Goal: Find specific page/section: Find specific page/section

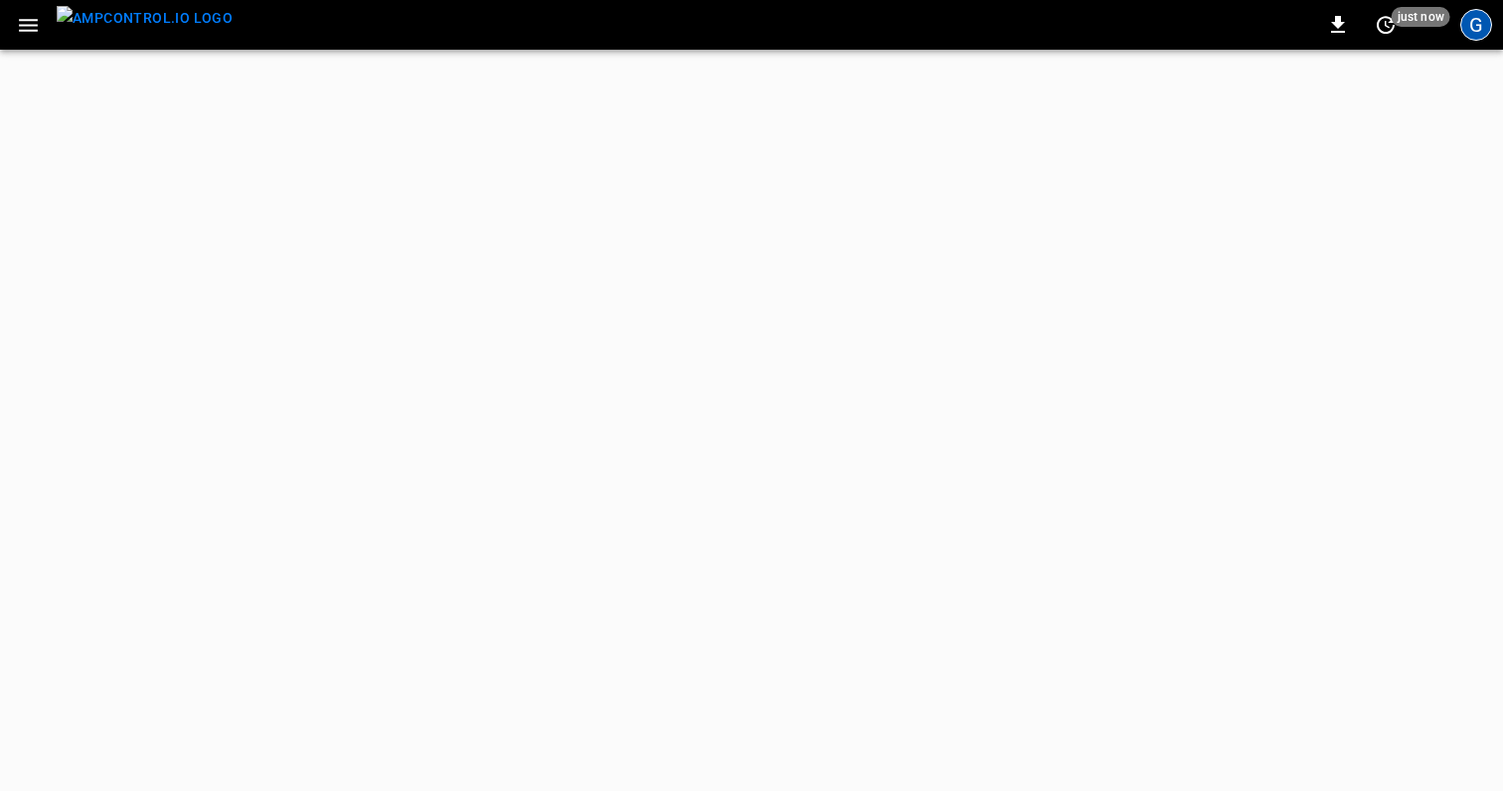
click at [1469, 26] on div "G" at bounding box center [1476, 25] width 32 height 32
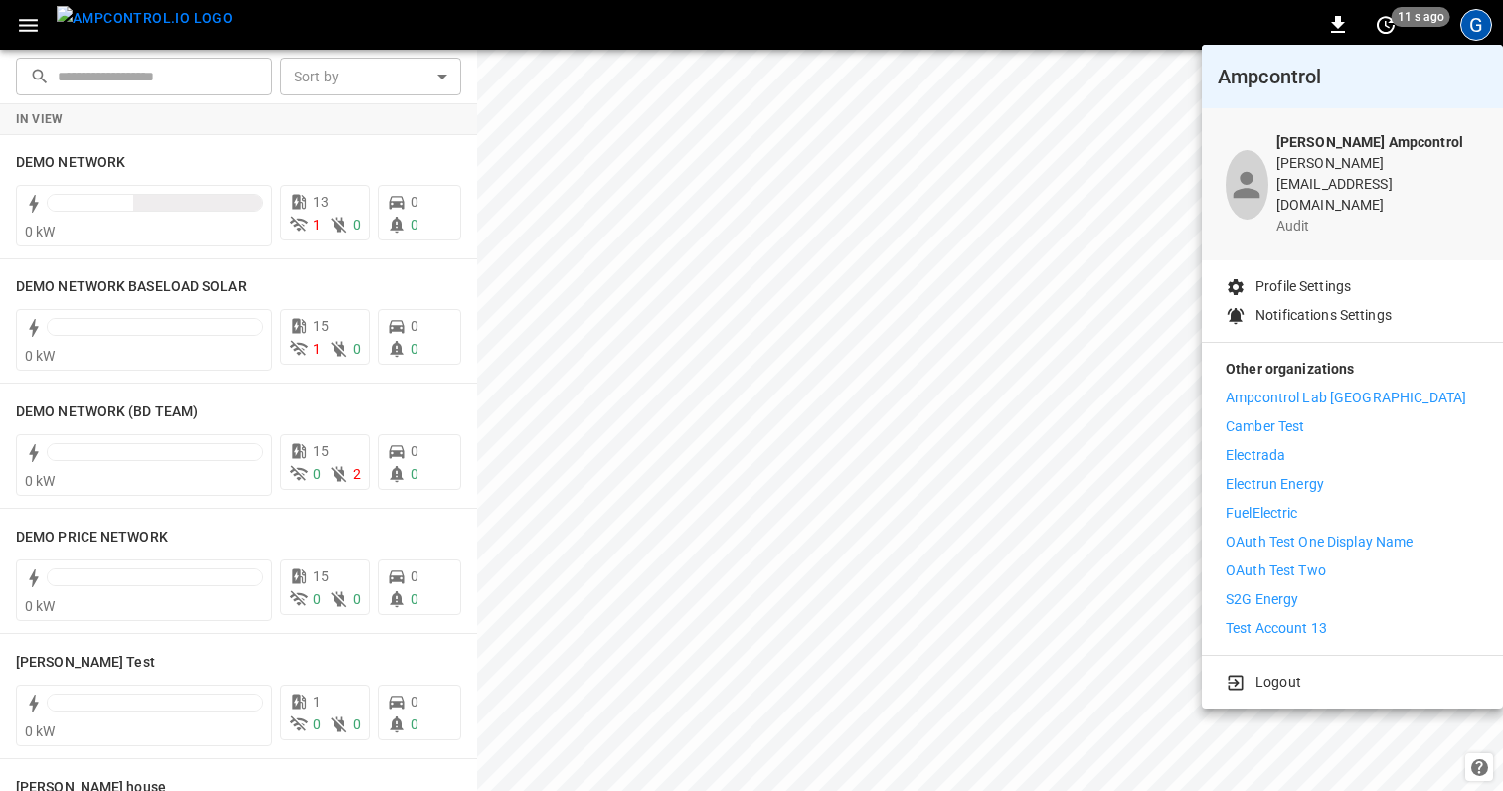
click at [1282, 672] on p "Logout" at bounding box center [1278, 682] width 46 height 21
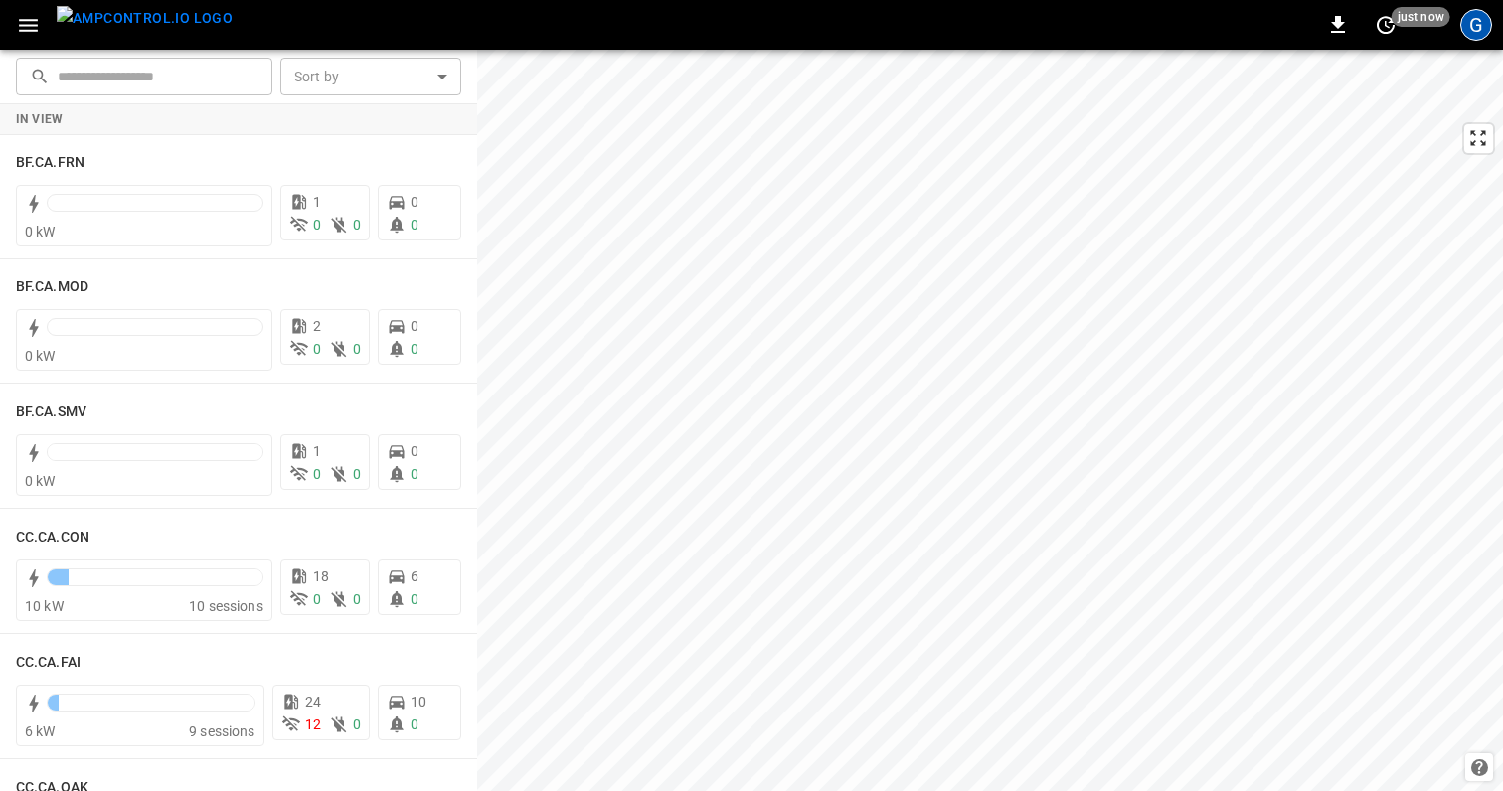
click at [1469, 26] on div "G" at bounding box center [1476, 25] width 32 height 32
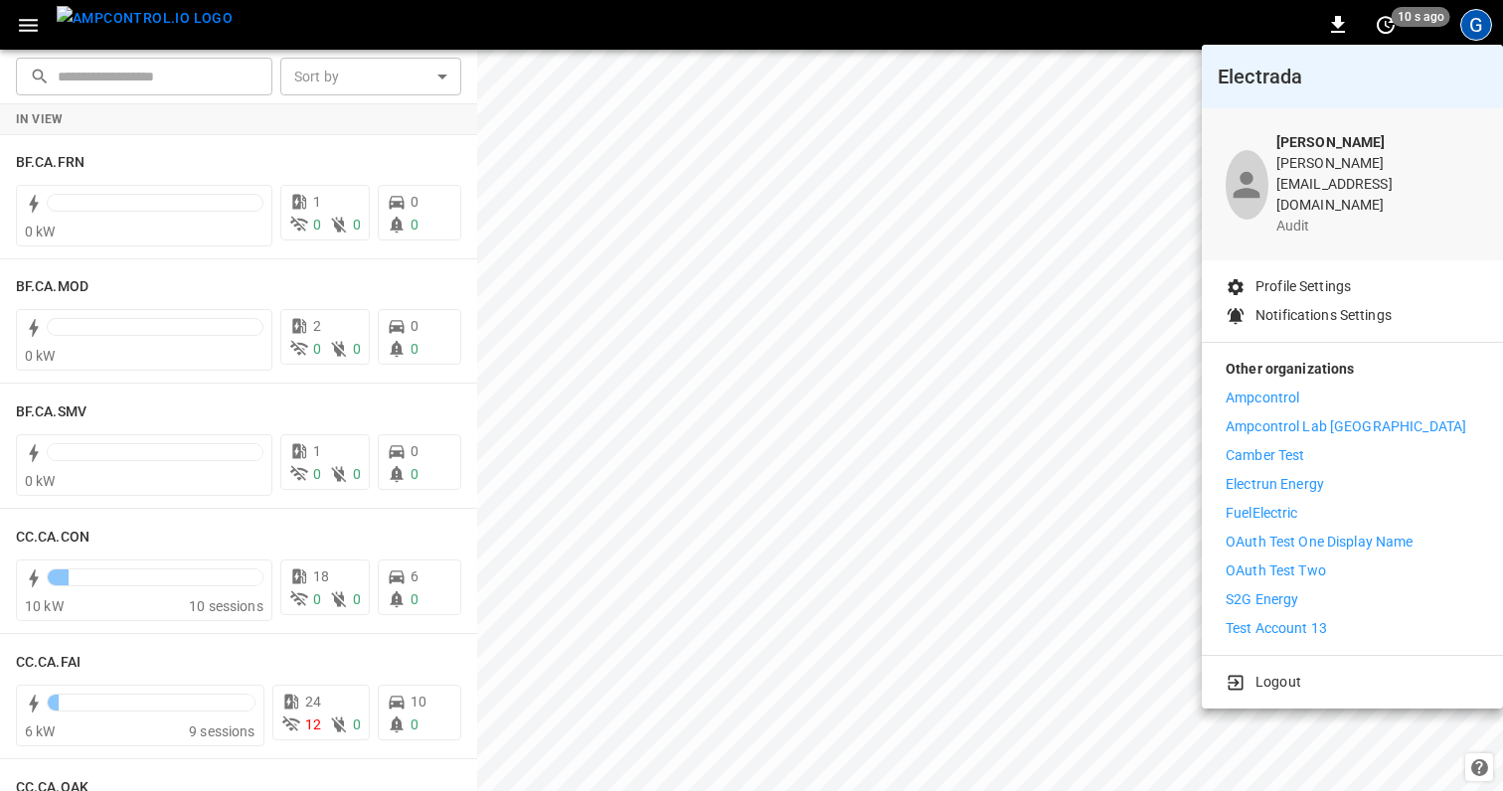
click at [1312, 388] on li "Ampcontrol" at bounding box center [1351, 398] width 253 height 21
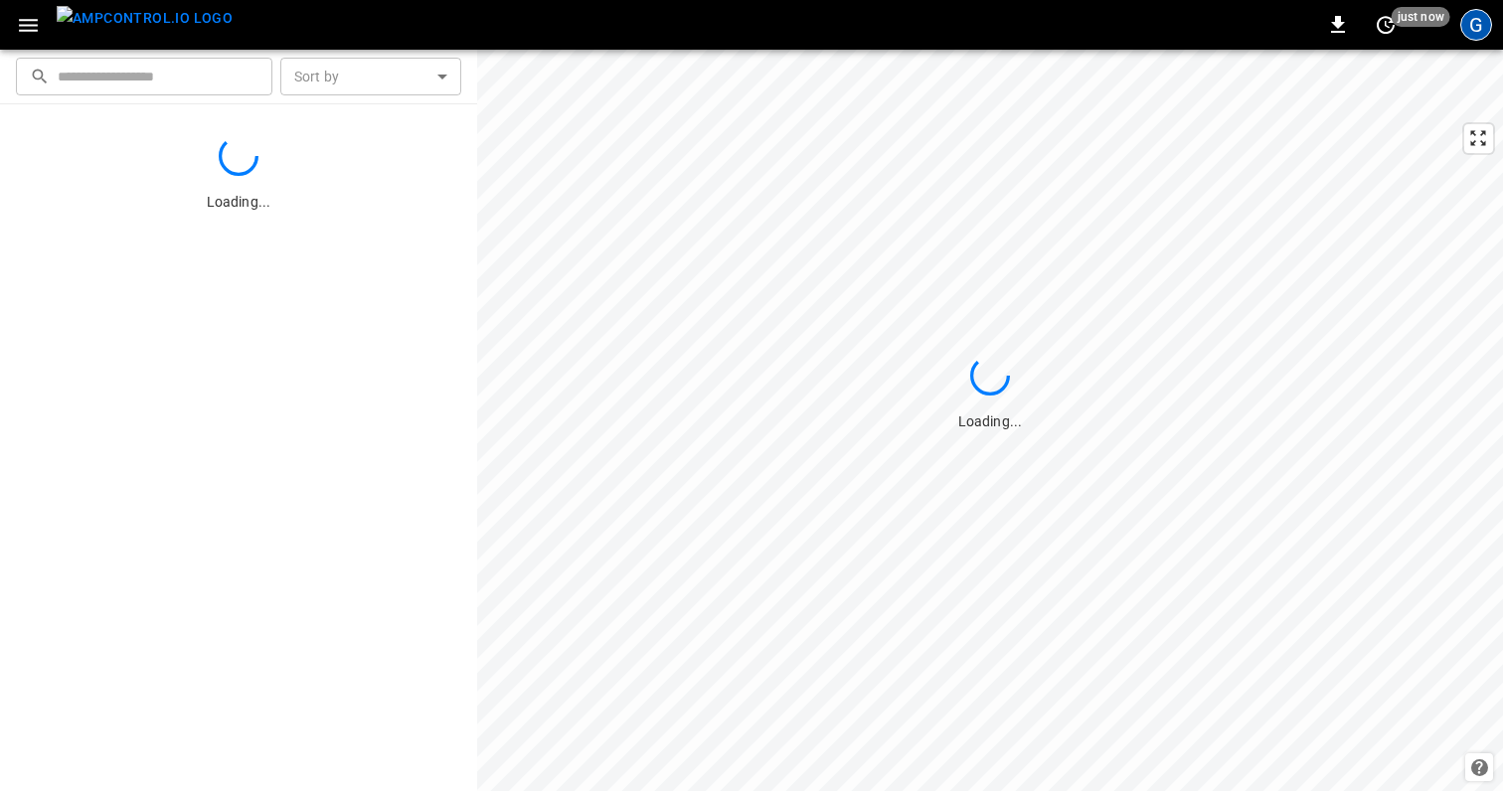
click at [1481, 29] on div "G" at bounding box center [1476, 25] width 32 height 32
click at [1475, 36] on div "G" at bounding box center [1476, 25] width 32 height 32
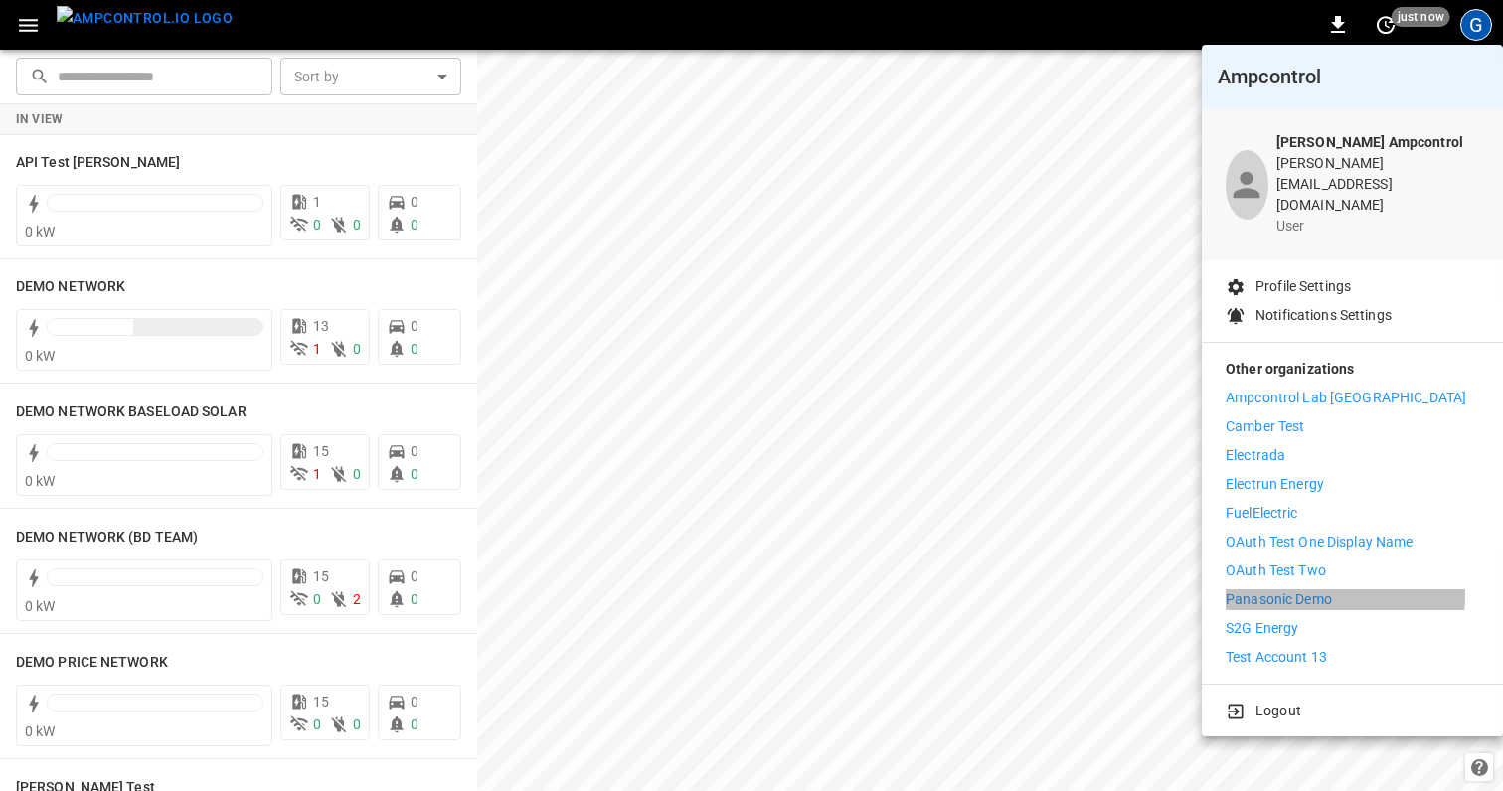
click at [1332, 589] on p "Panasonic Demo" at bounding box center [1278, 599] width 106 height 21
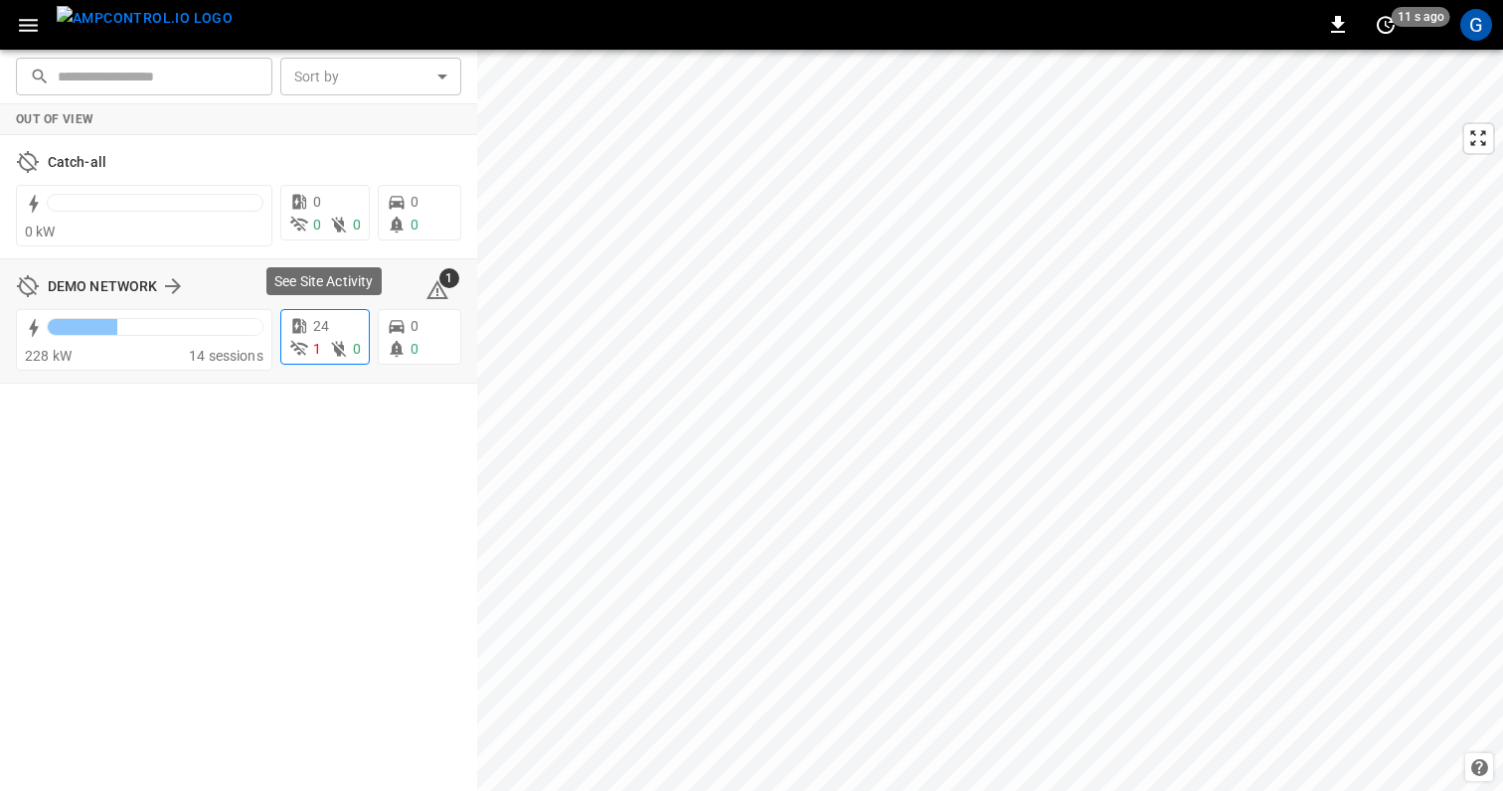
click at [322, 325] on span "24" at bounding box center [321, 326] width 16 height 16
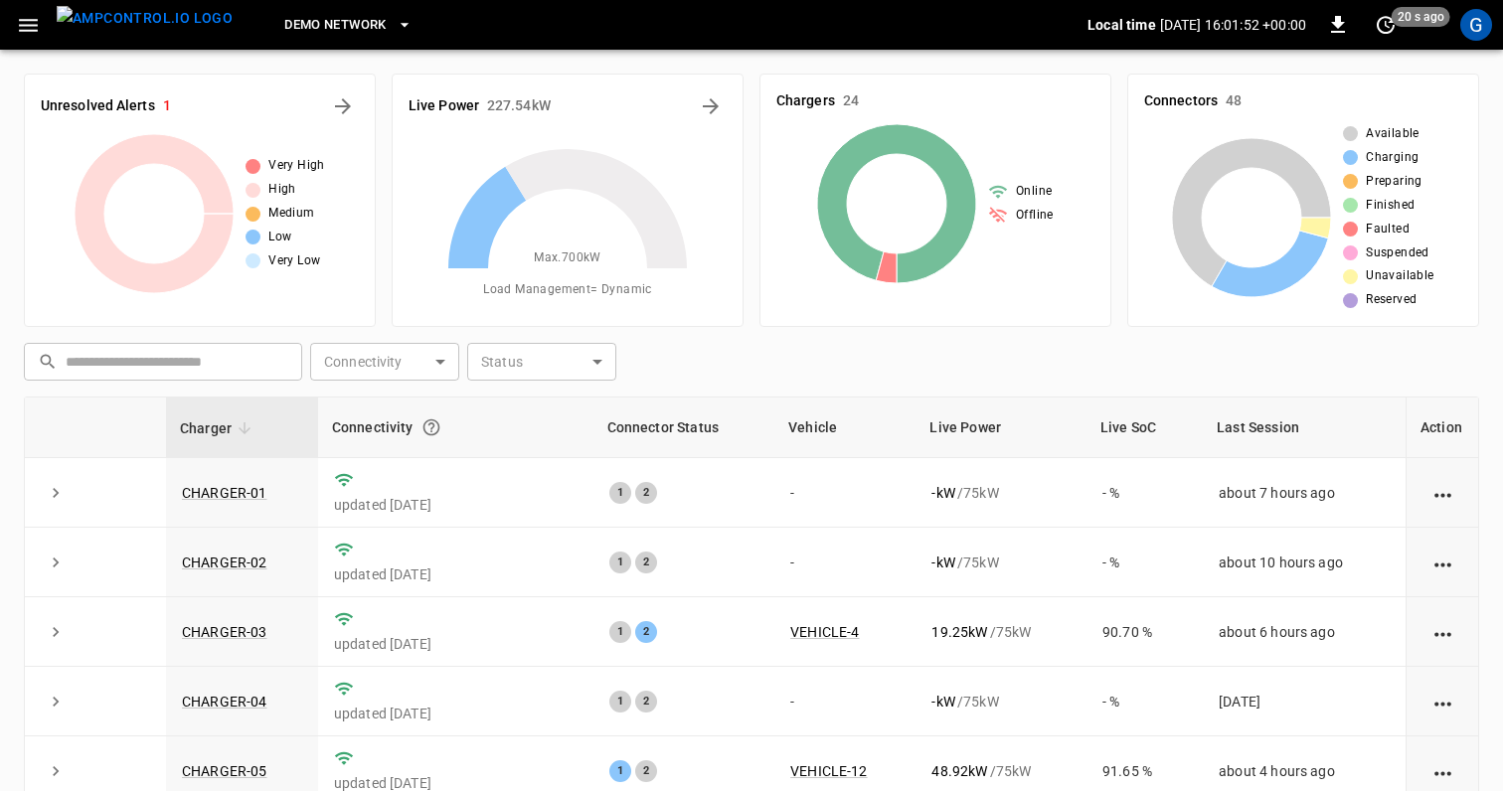
click at [38, 37] on button "button" at bounding box center [28, 25] width 41 height 37
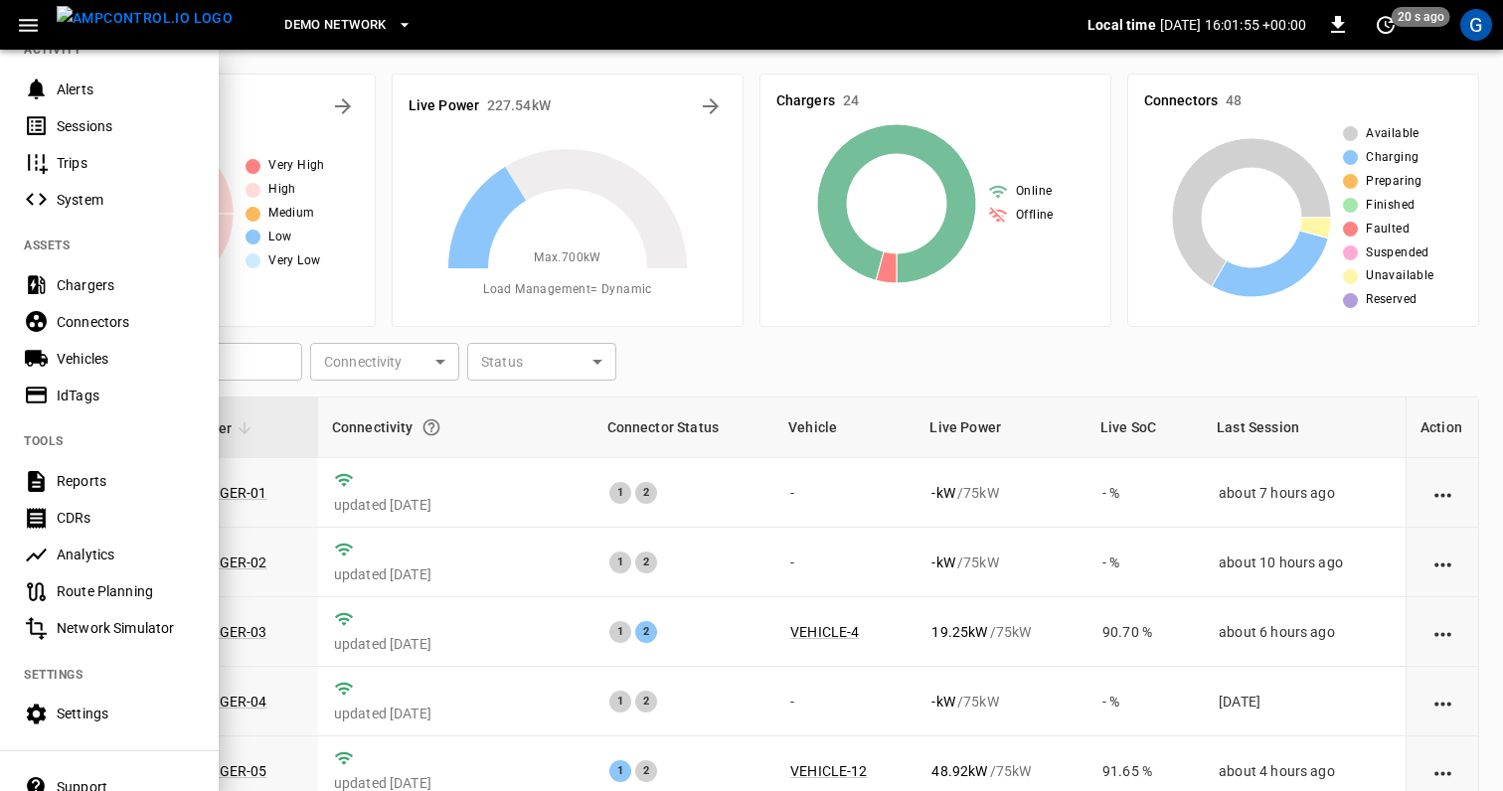
scroll to position [272, 0]
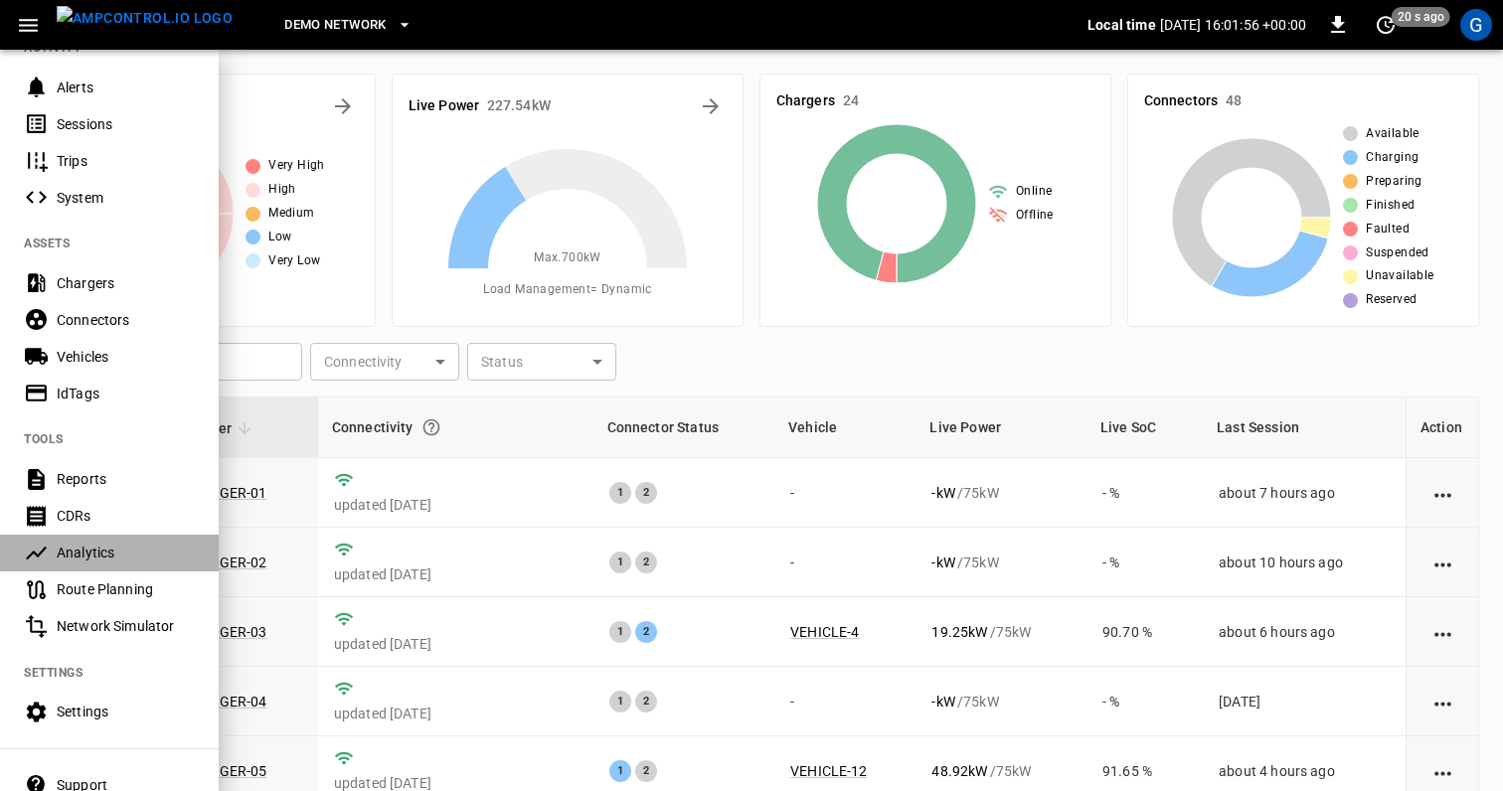
click at [115, 557] on div "Analytics" at bounding box center [126, 553] width 138 height 20
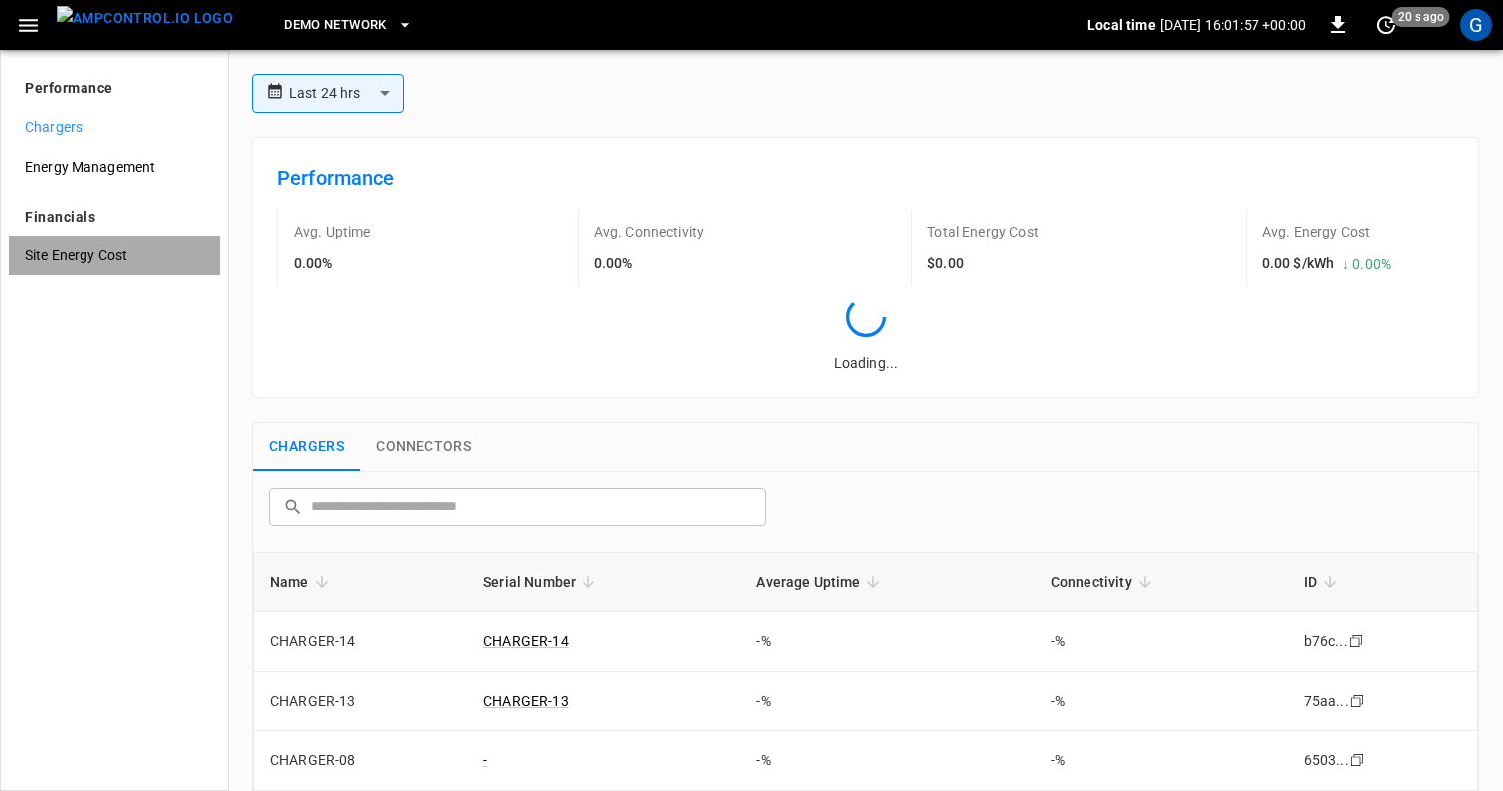
click at [134, 252] on span "Site Energy Cost" at bounding box center [114, 255] width 179 height 21
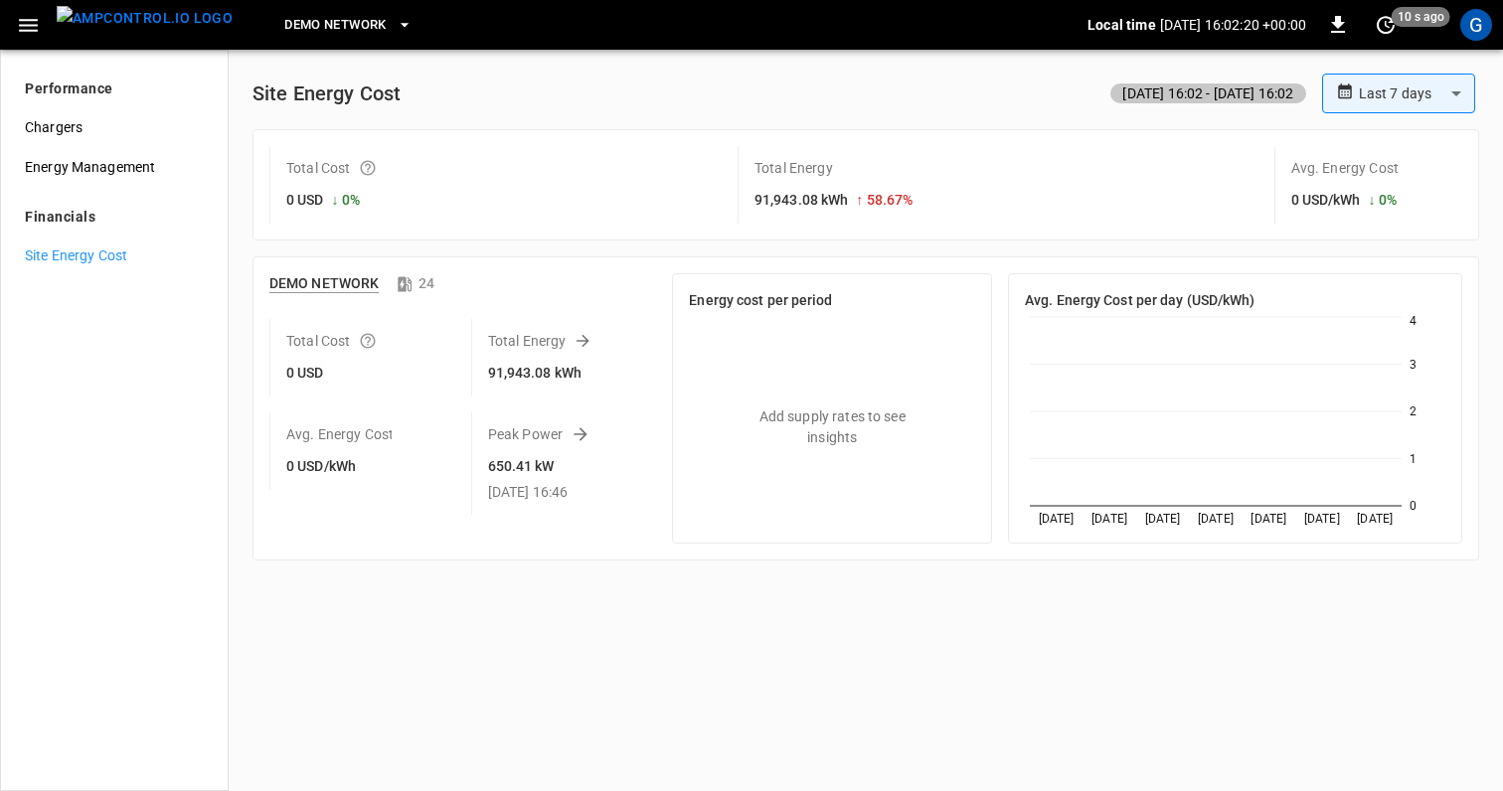
click at [677, 95] on div "**********" at bounding box center [865, 94] width 1226 height 40
click at [1474, 33] on div "G" at bounding box center [1476, 25] width 32 height 32
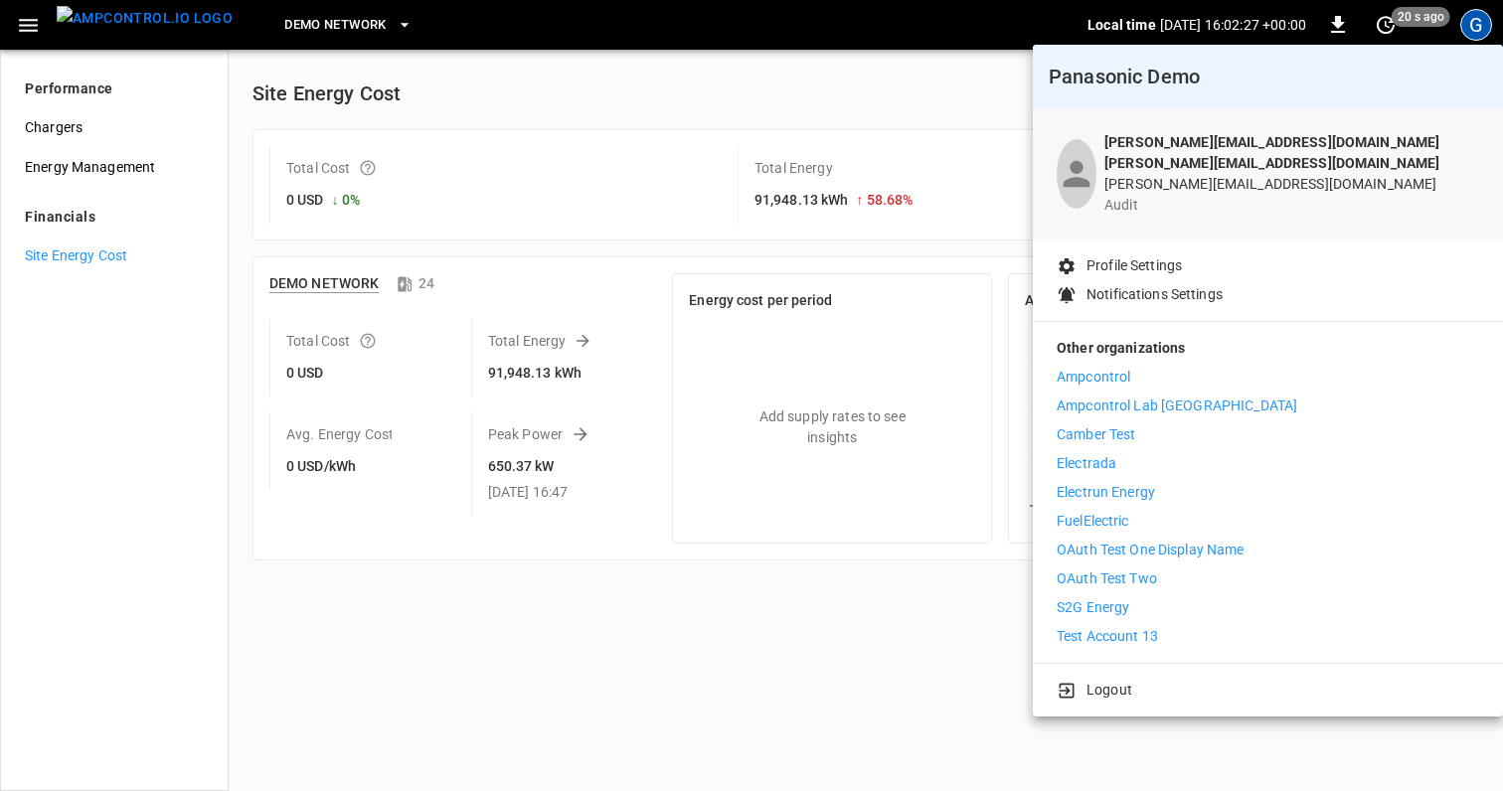
click at [1104, 453] on p "Electrada" at bounding box center [1086, 463] width 60 height 21
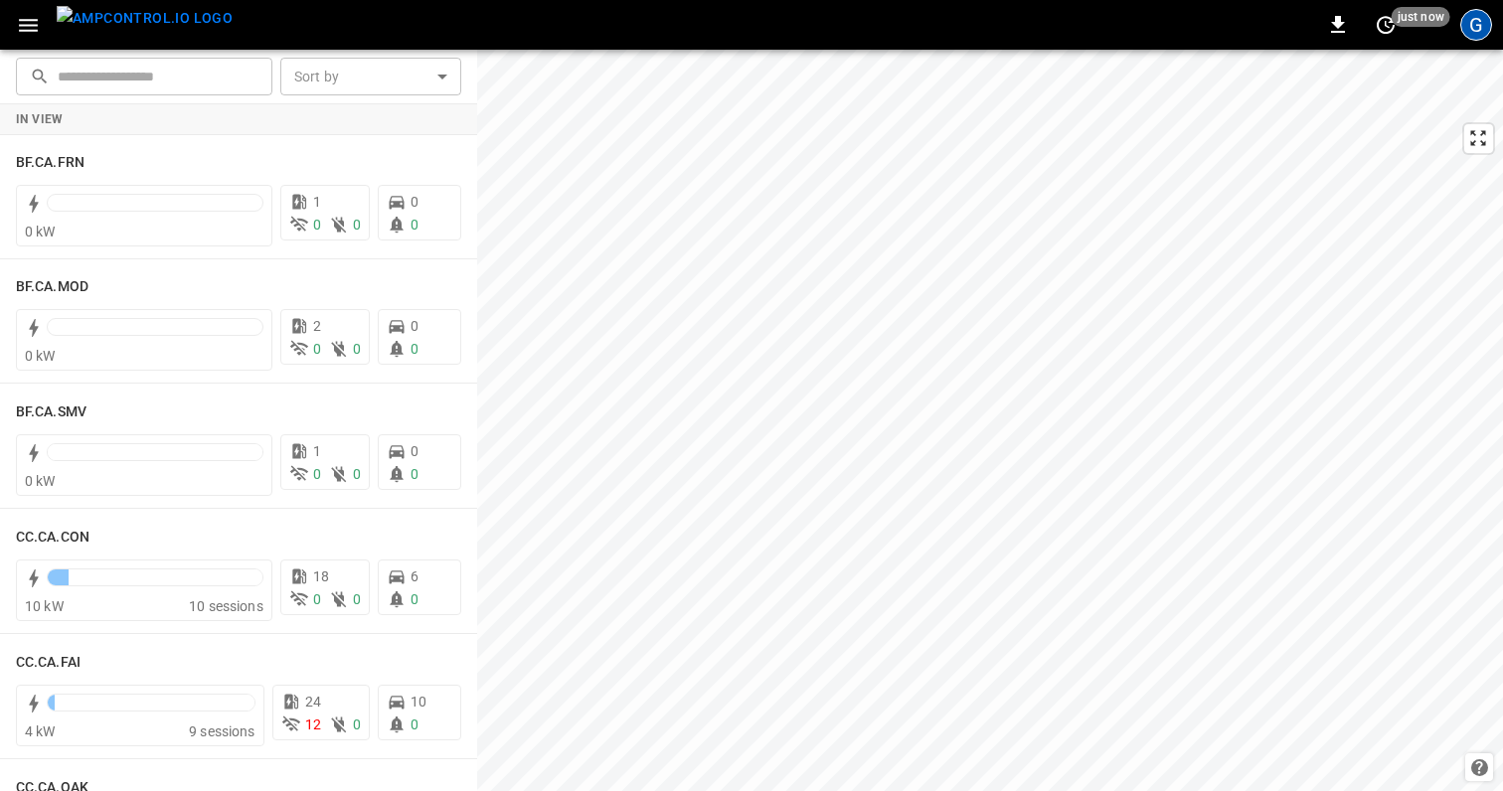
click at [1482, 25] on div "G" at bounding box center [1476, 25] width 32 height 32
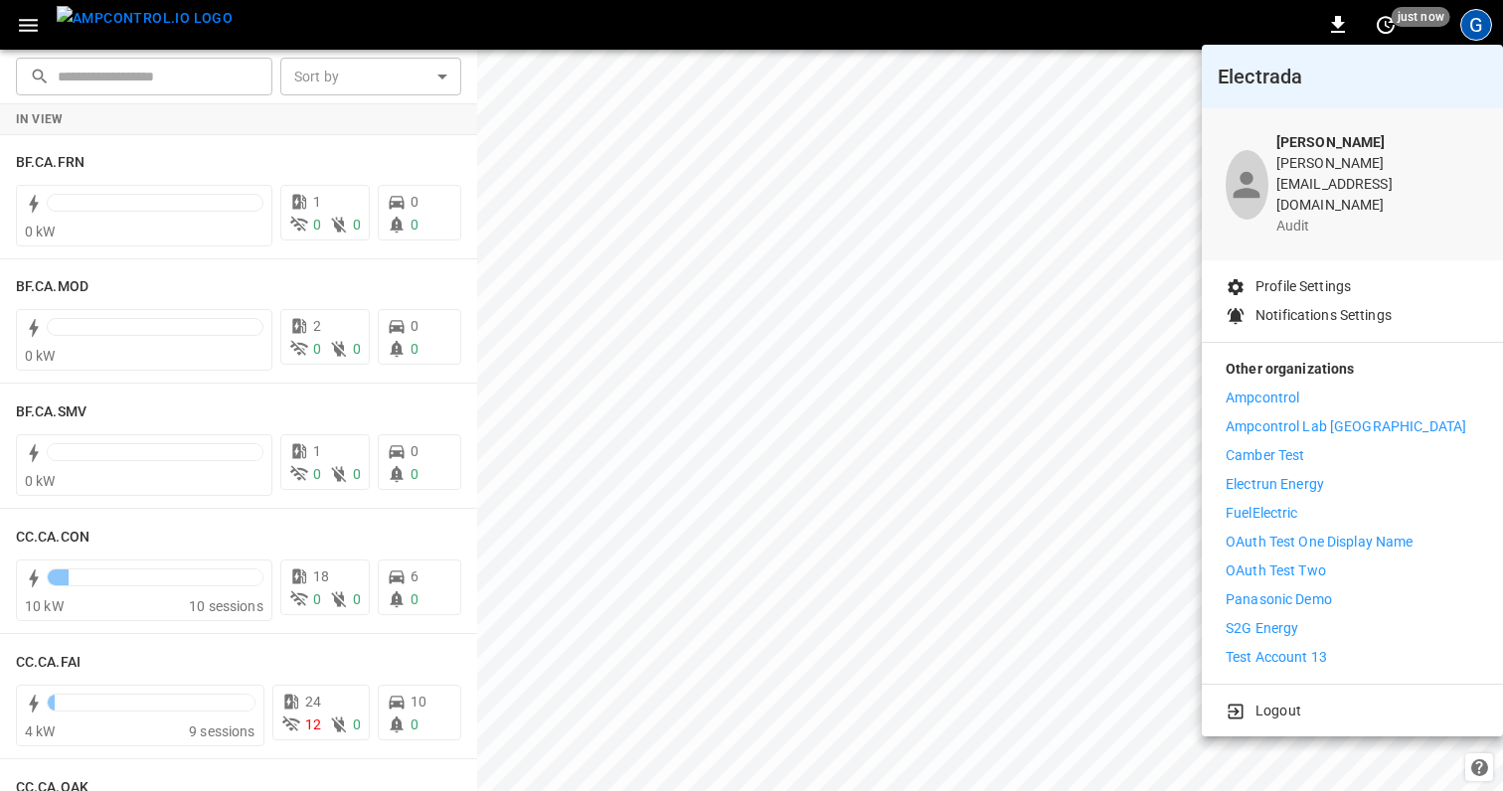
click at [1277, 701] on p "Logout" at bounding box center [1278, 711] width 46 height 21
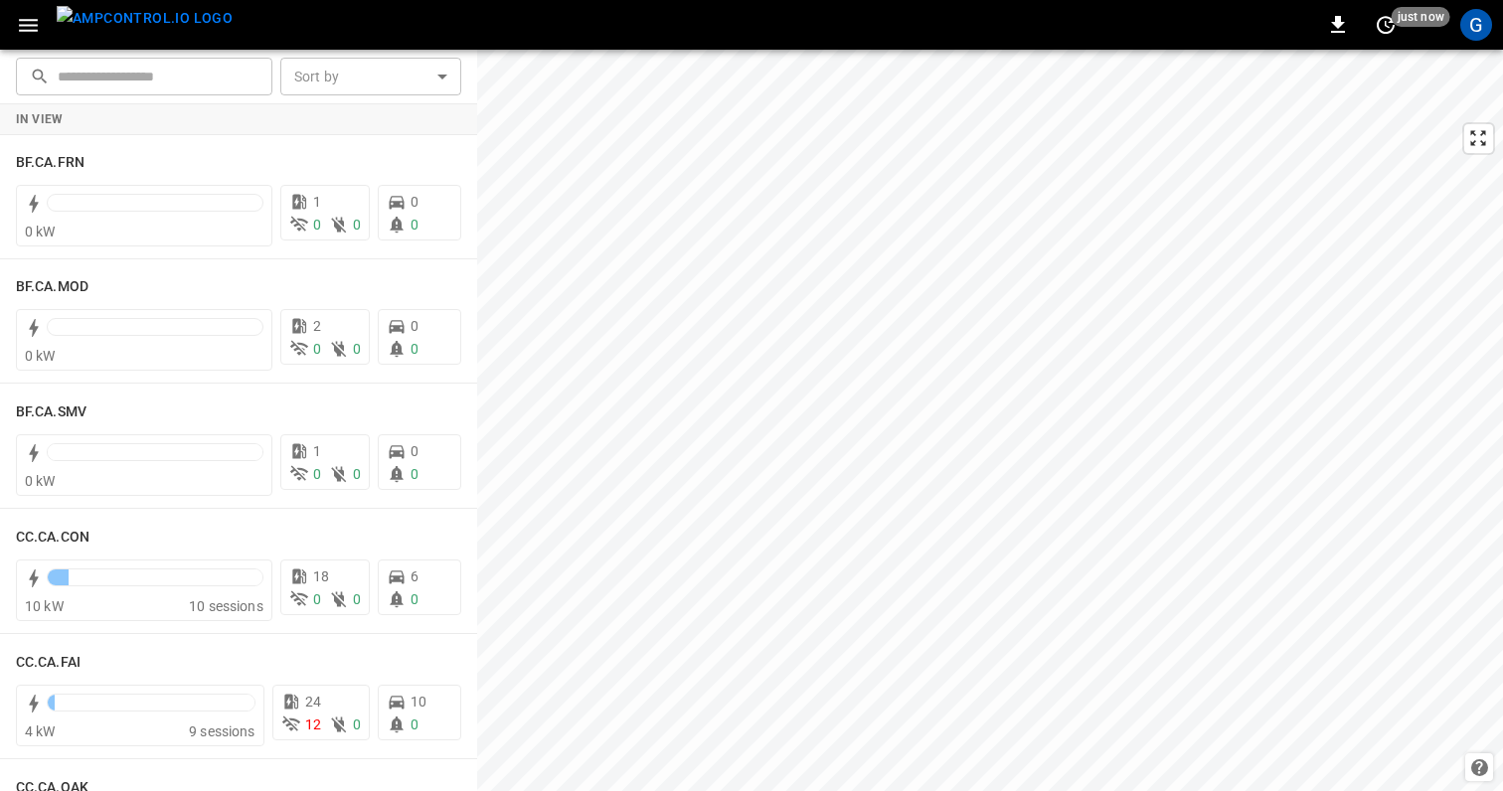
click at [23, 29] on icon "button" at bounding box center [28, 25] width 19 height 13
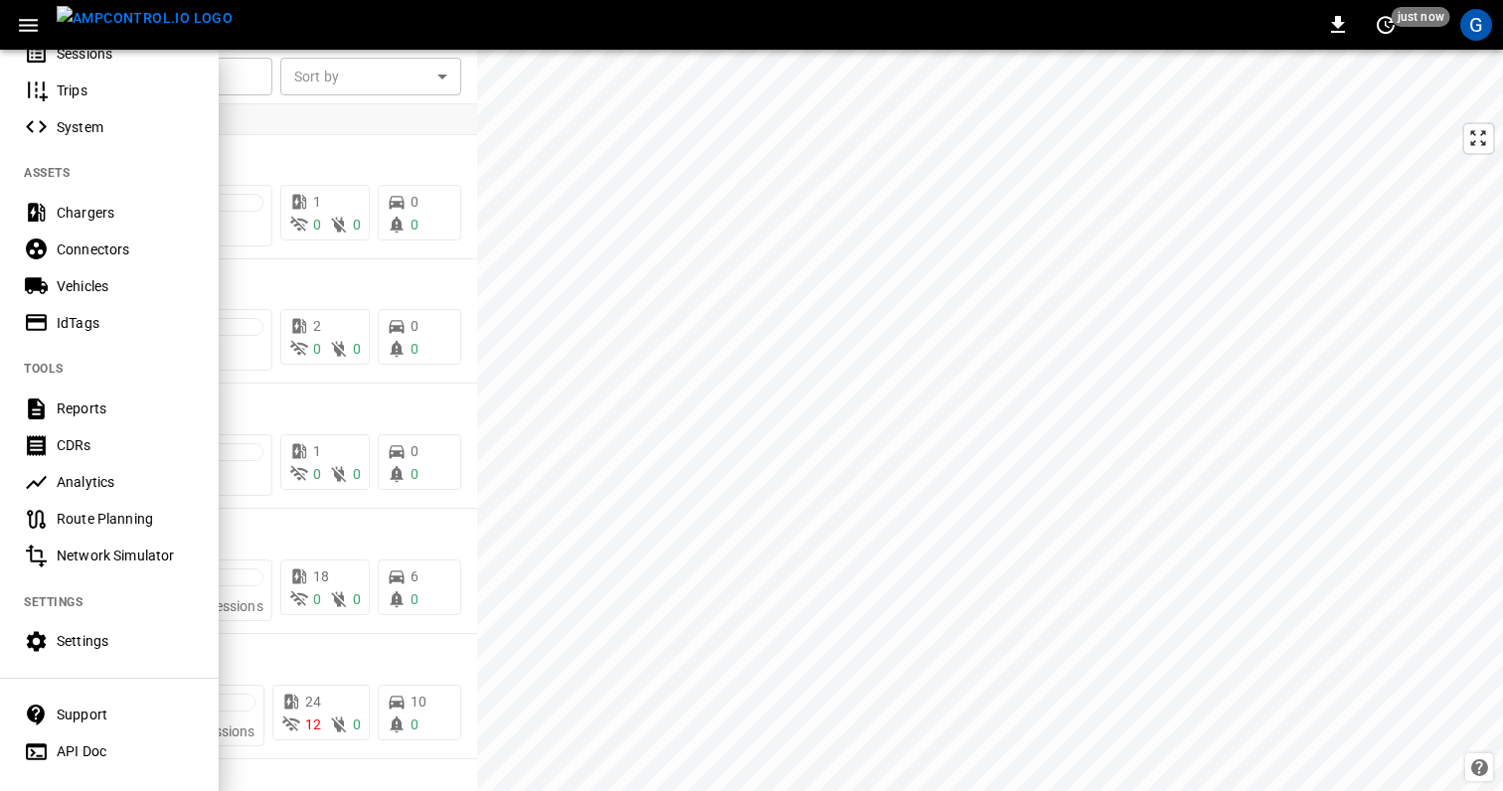
scroll to position [307, 0]
click at [1469, 20] on div "G" at bounding box center [1476, 25] width 32 height 32
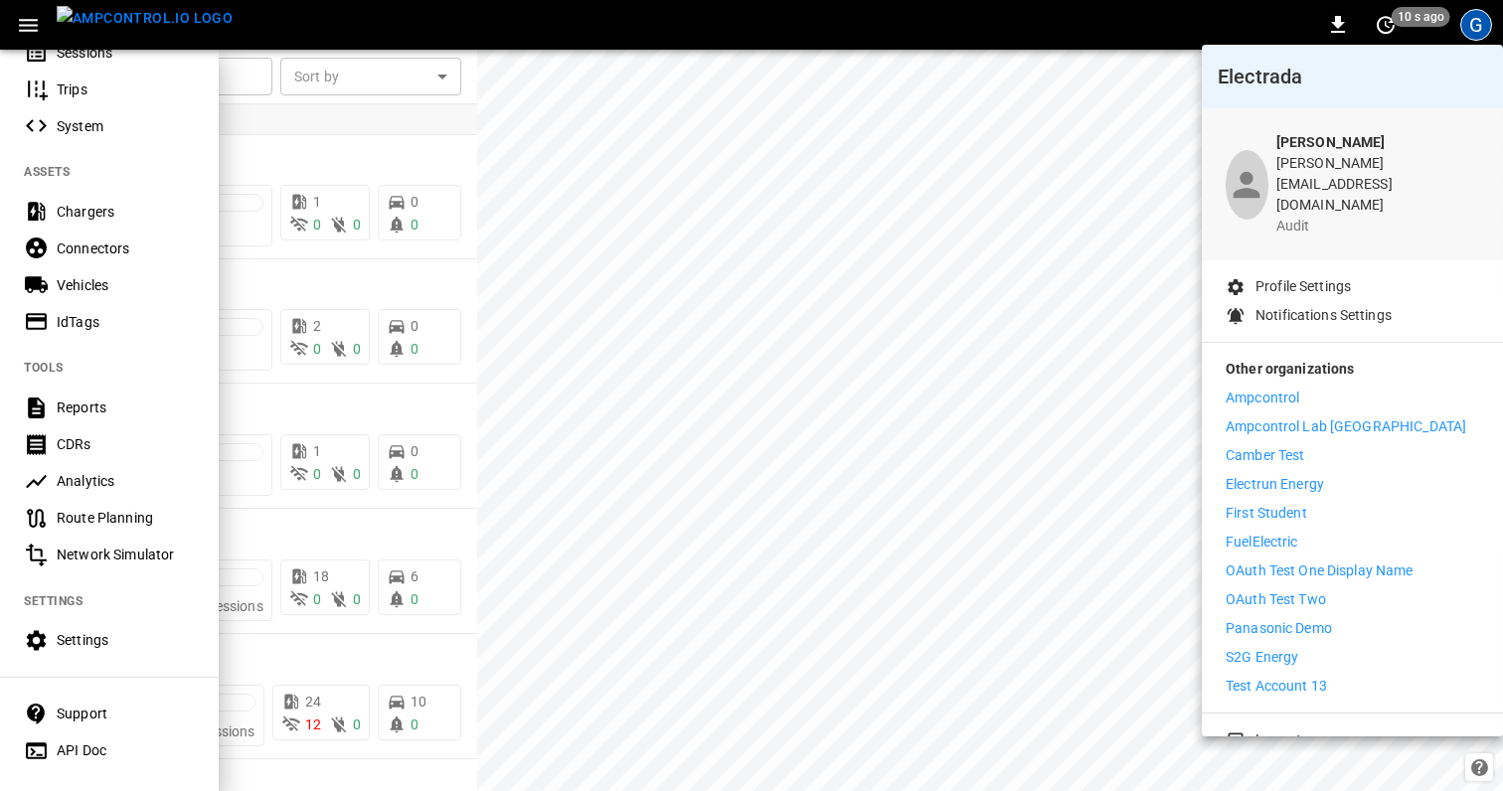
click at [1336, 618] on li "Panasonic Demo" at bounding box center [1351, 628] width 253 height 21
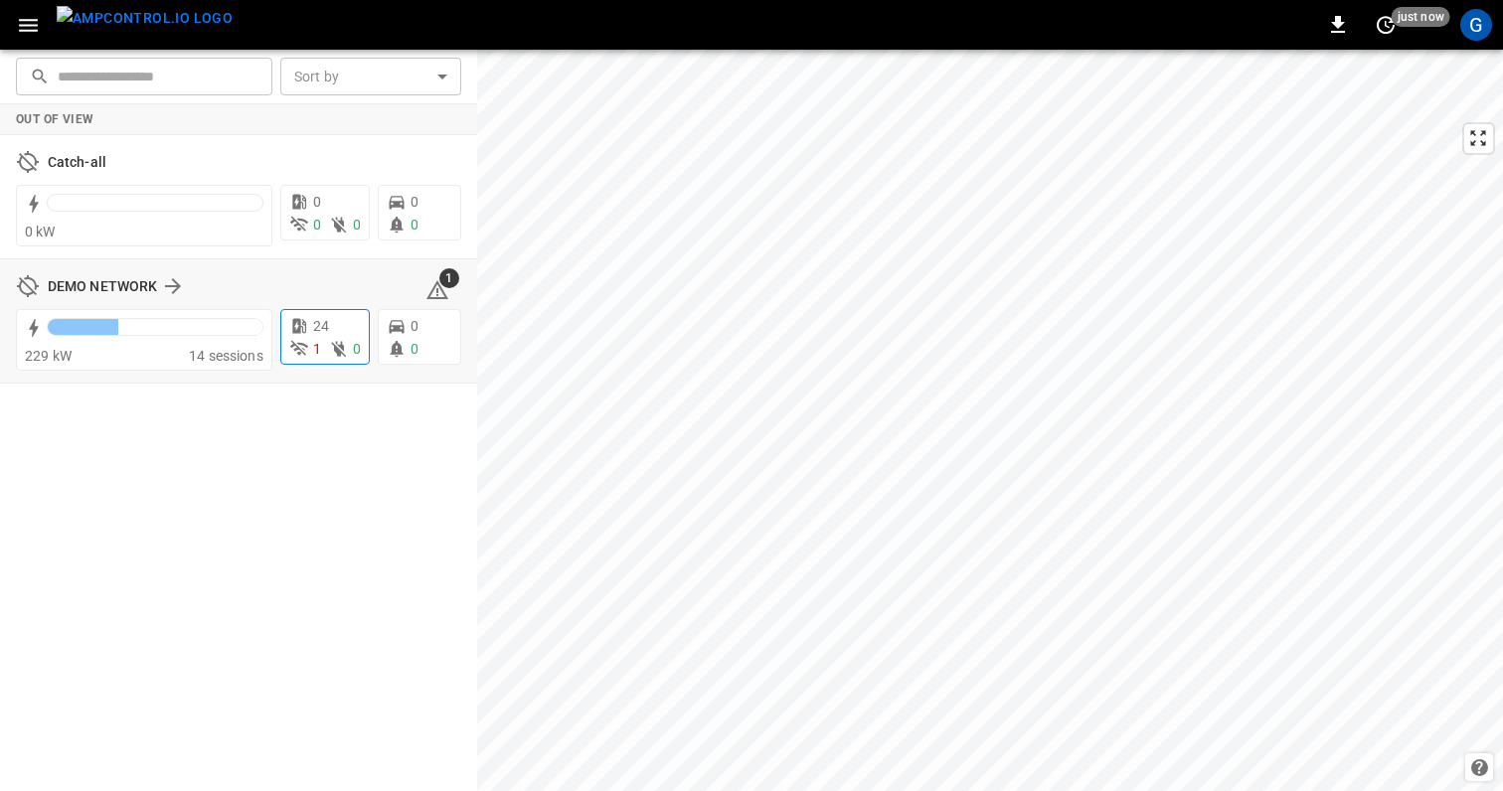
click at [337, 345] on icon at bounding box center [339, 349] width 20 height 20
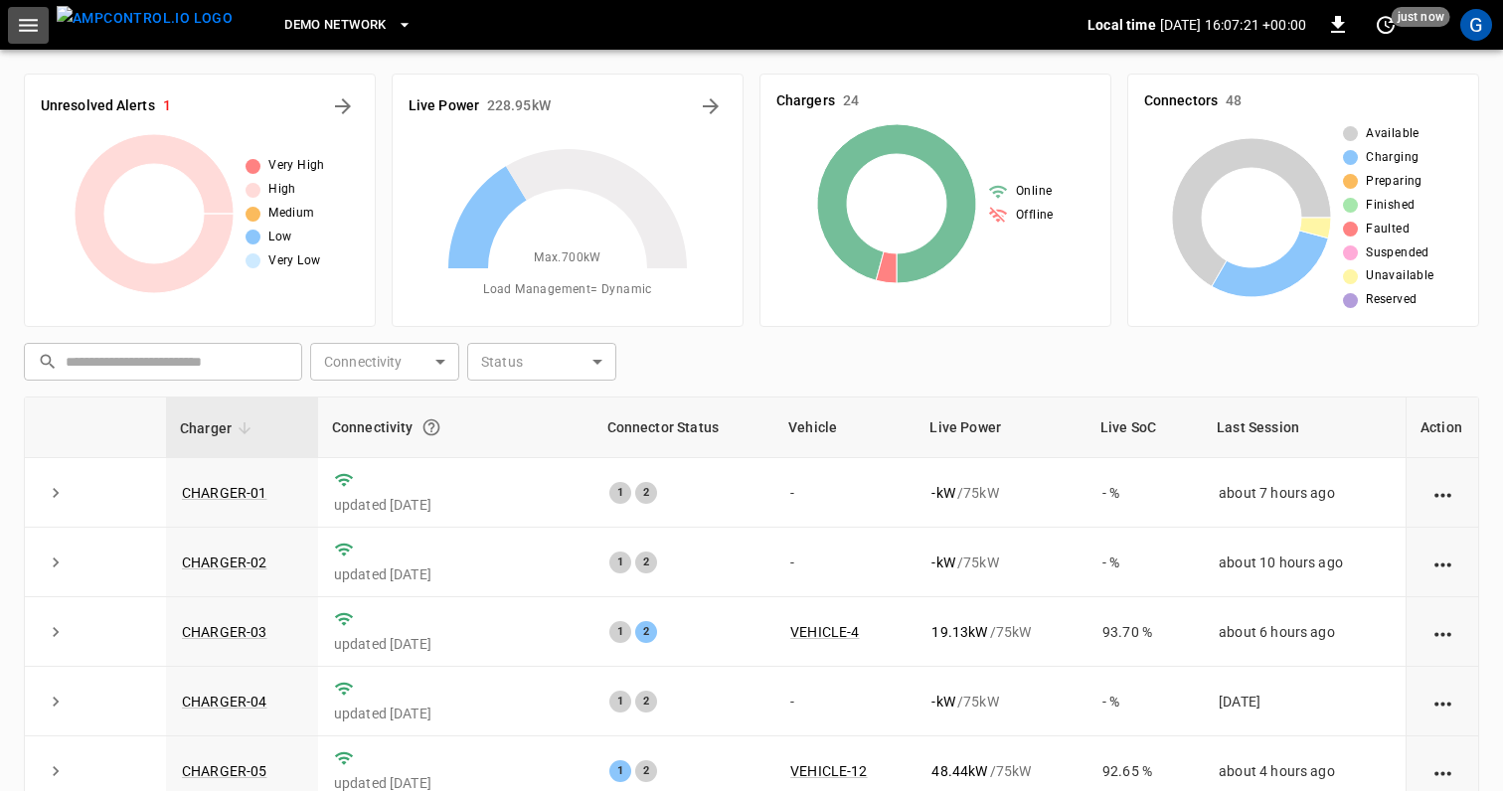
click at [27, 24] on icon "button" at bounding box center [28, 25] width 19 height 13
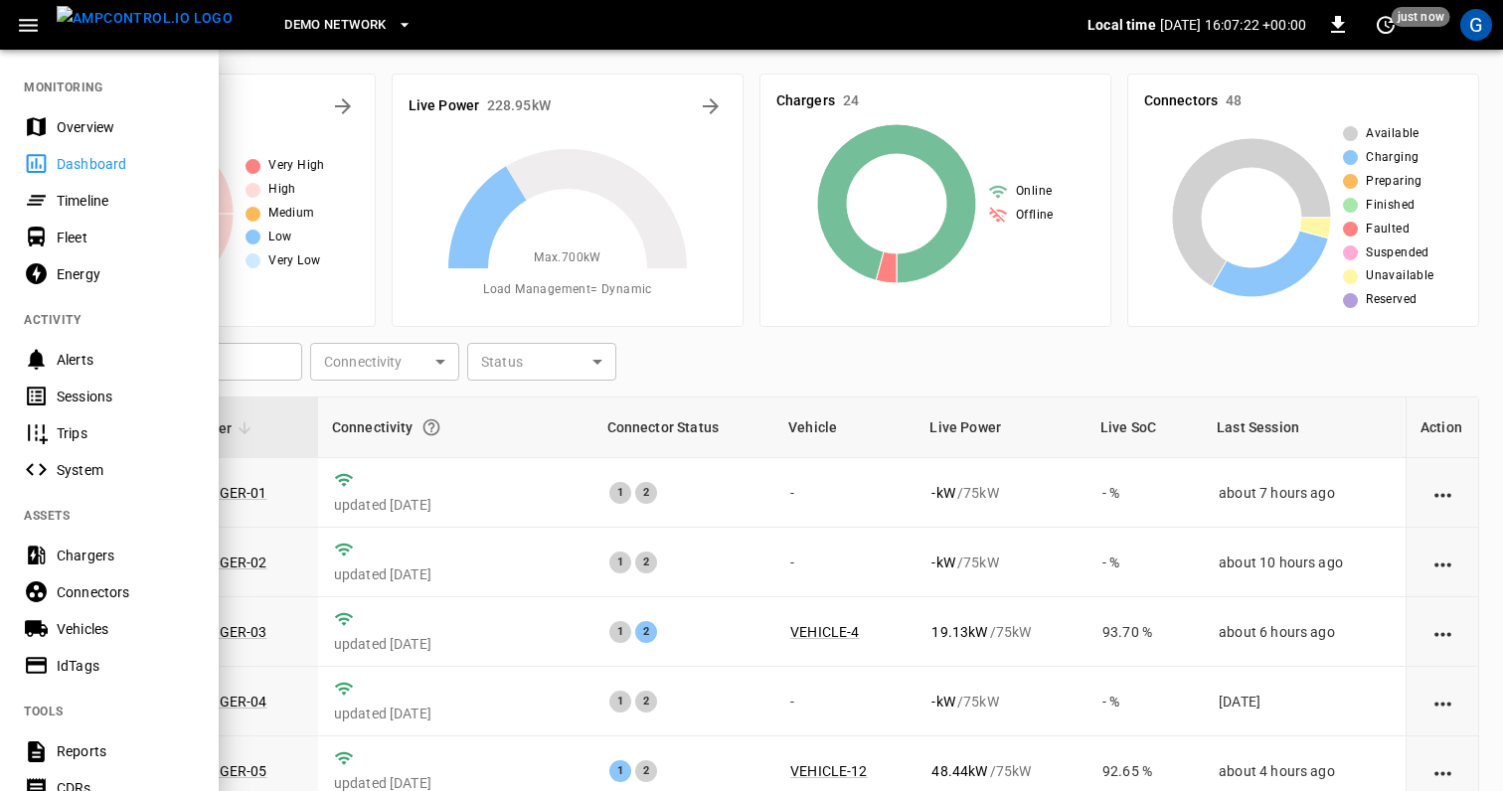
click at [92, 474] on div "System" at bounding box center [126, 470] width 138 height 20
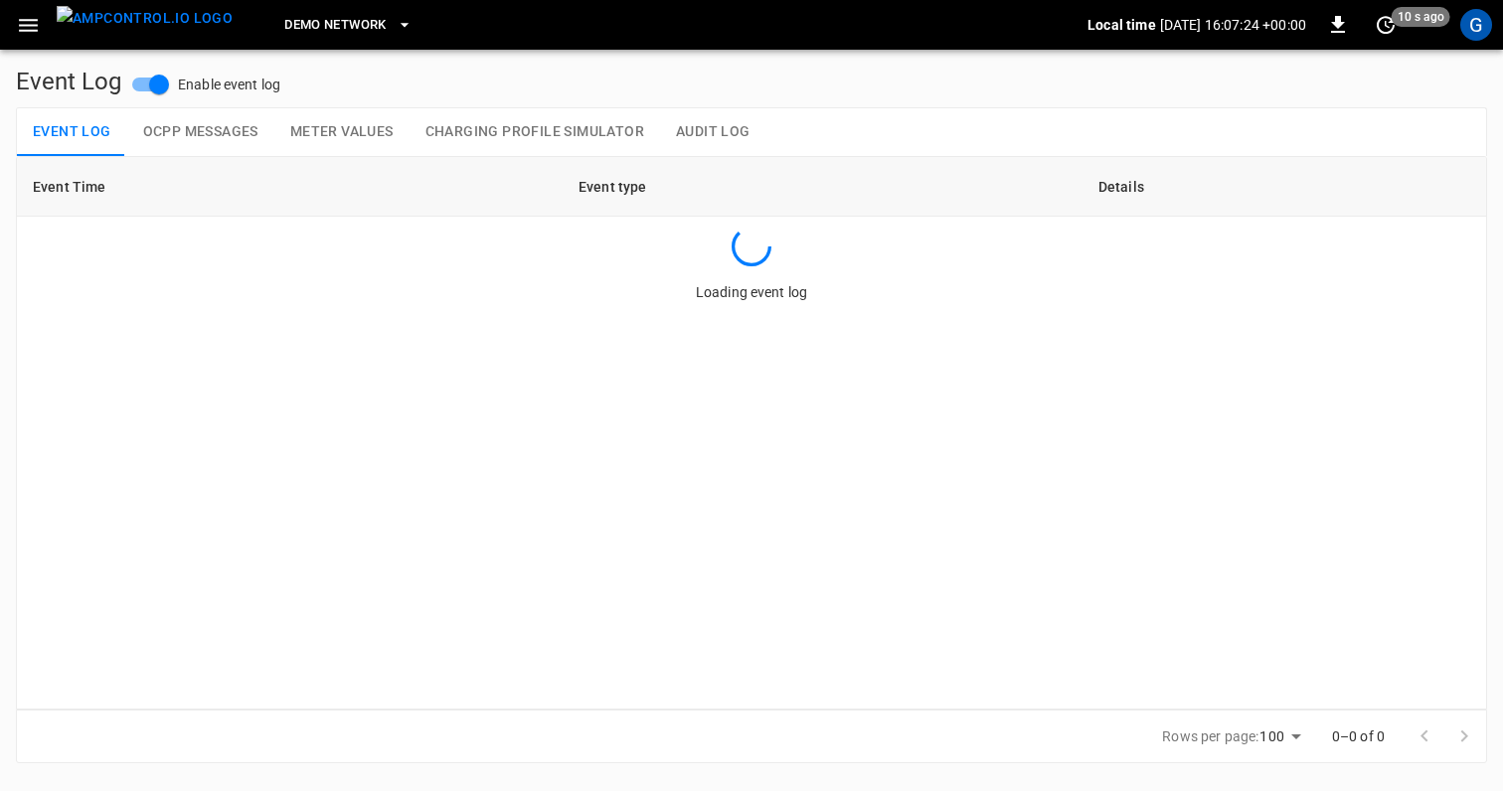
click at [34, 20] on icon "button" at bounding box center [28, 25] width 19 height 13
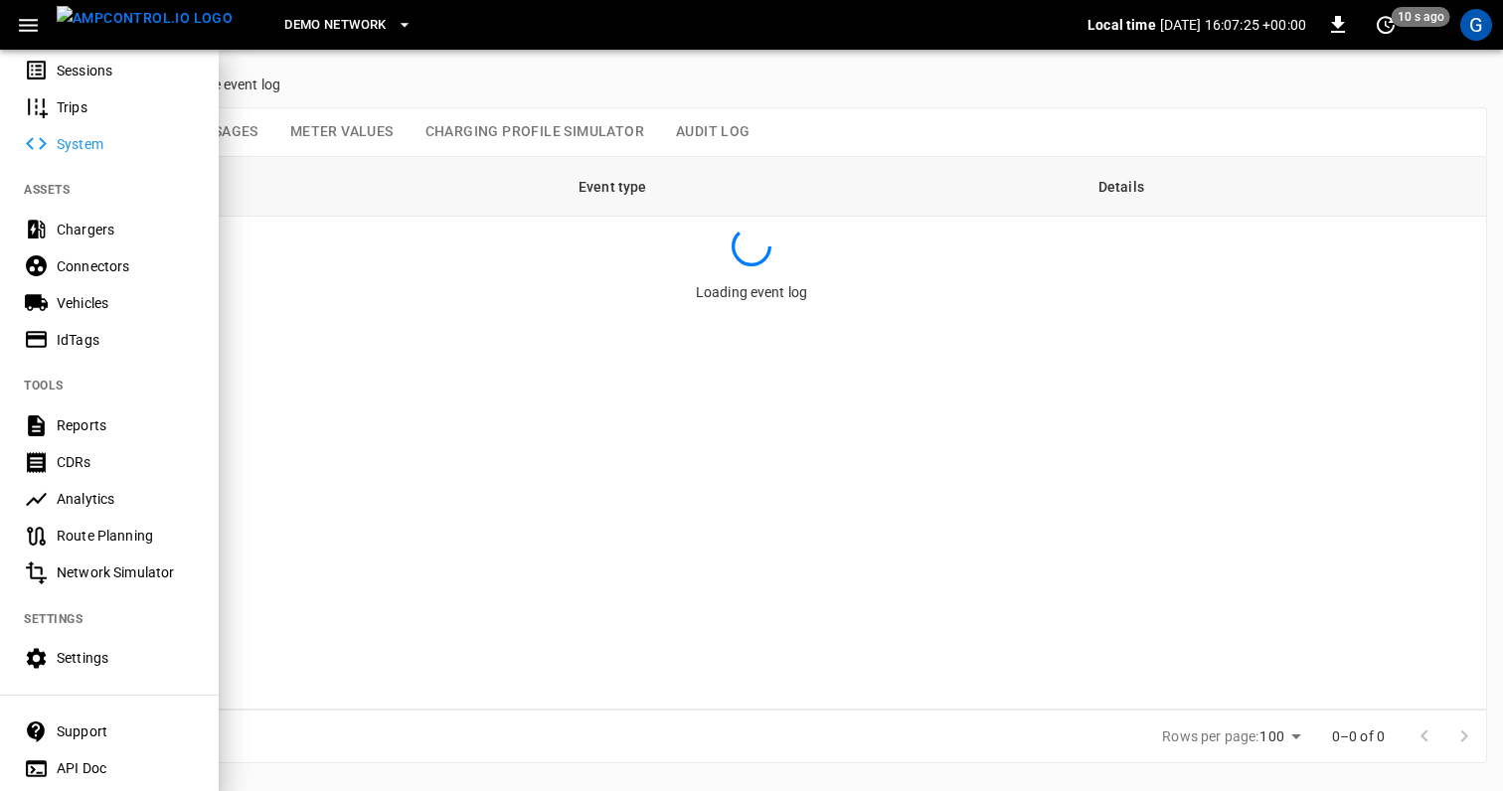
scroll to position [381, 0]
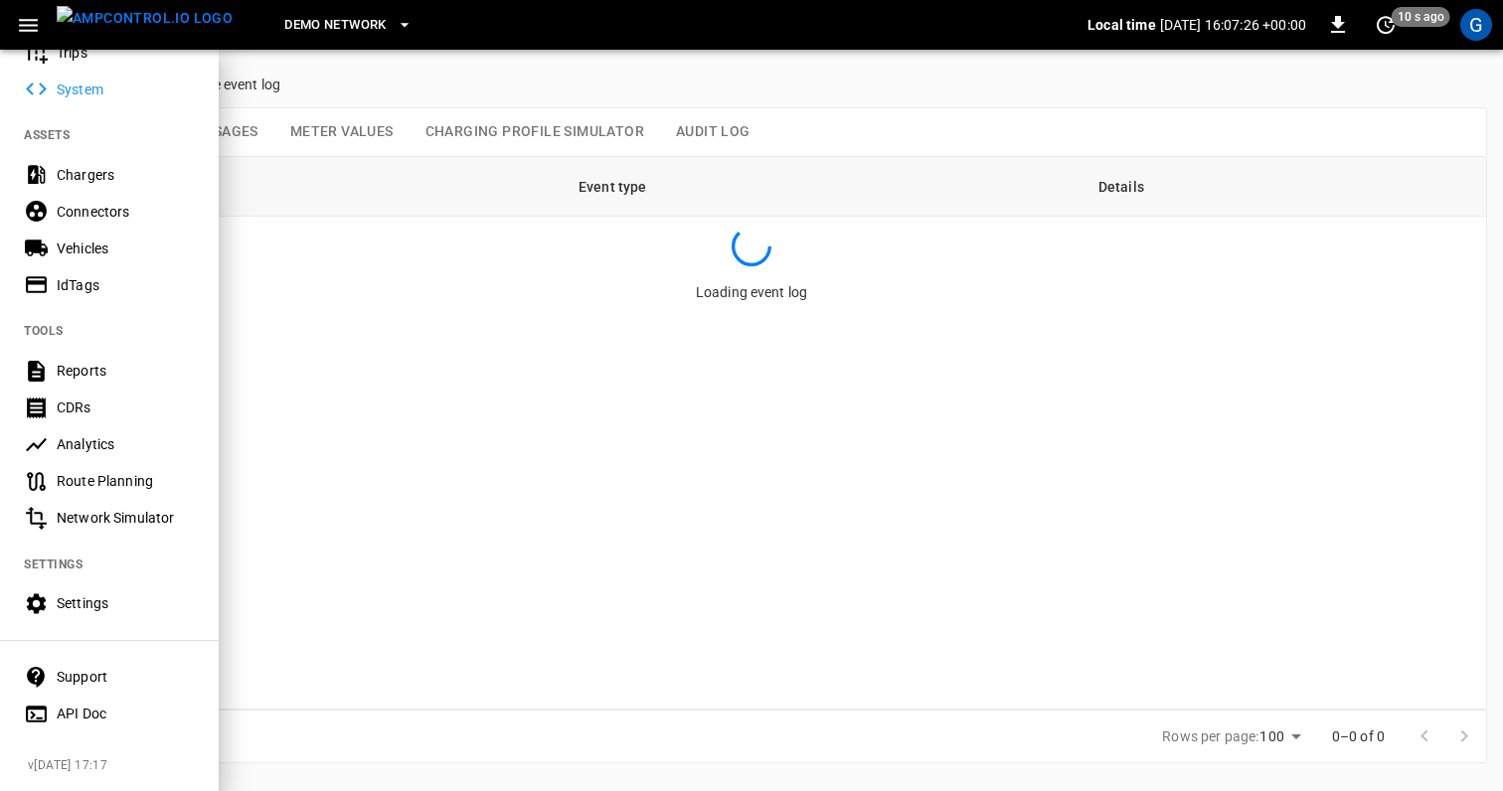
click at [130, 446] on div "Analytics" at bounding box center [126, 444] width 138 height 20
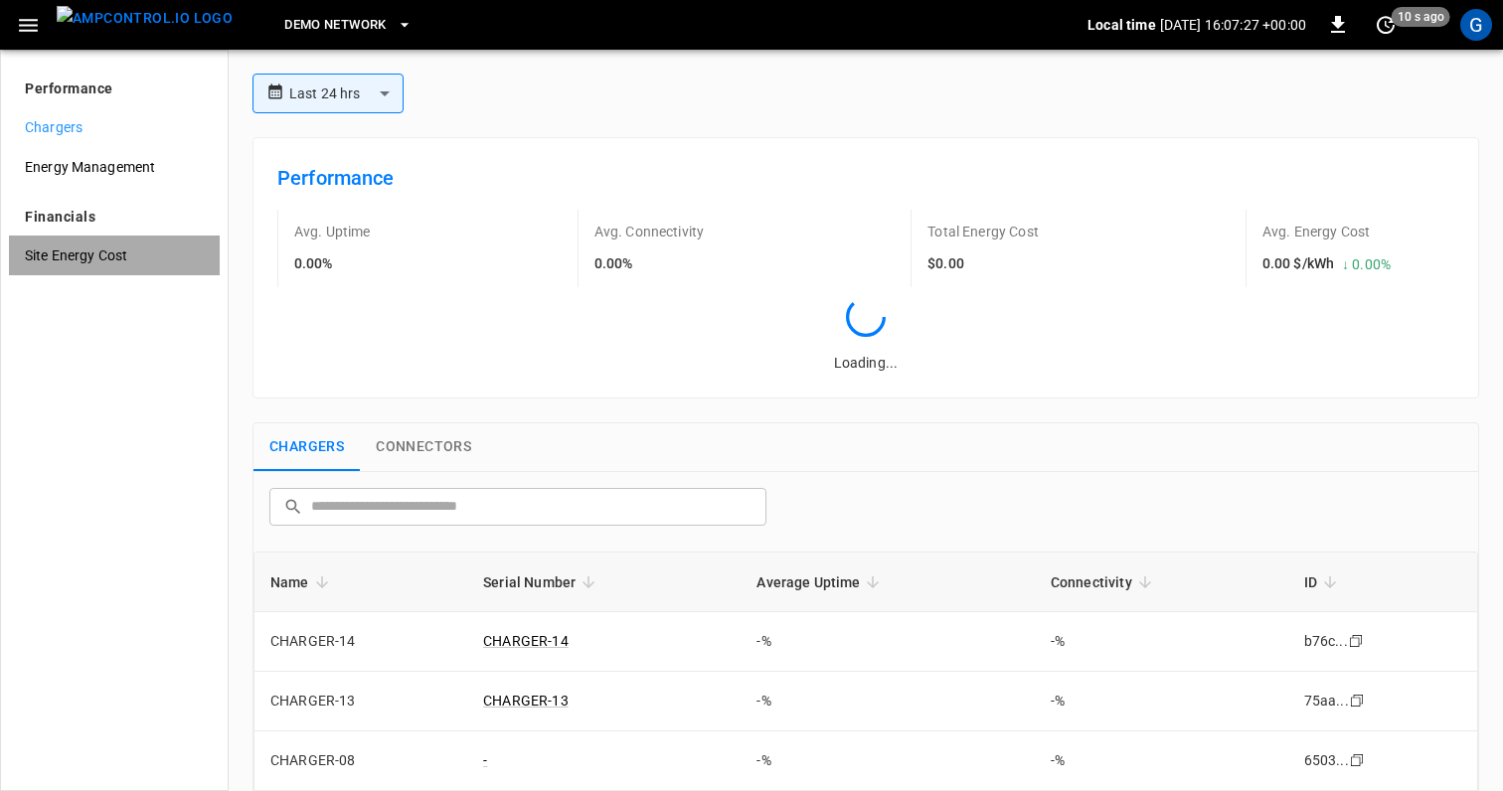
click at [120, 251] on span "Site Energy Cost" at bounding box center [114, 255] width 179 height 21
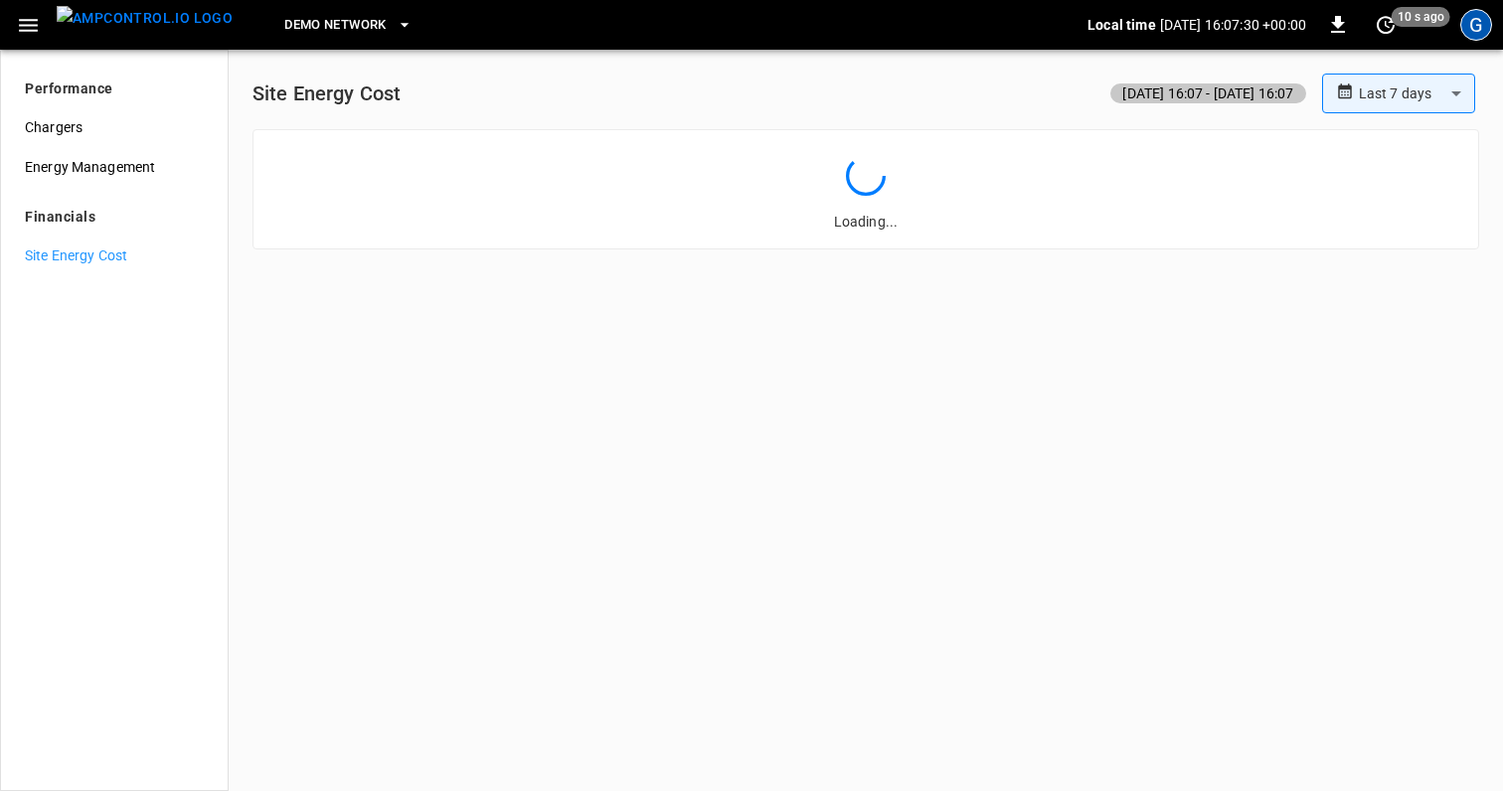
click at [1471, 39] on div "G" at bounding box center [1476, 25] width 32 height 32
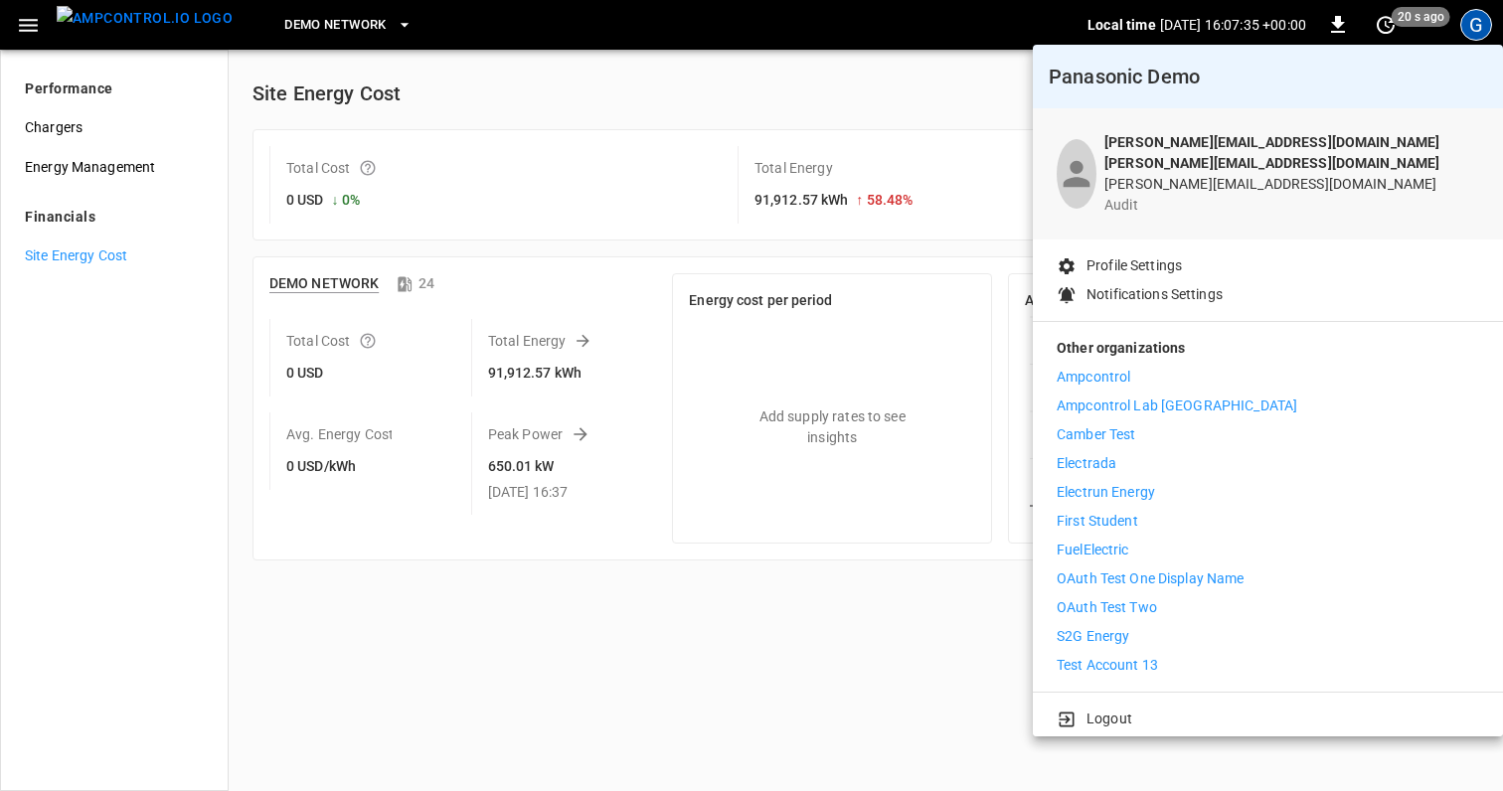
click at [1252, 511] on li "First Student" at bounding box center [1267, 521] width 422 height 21
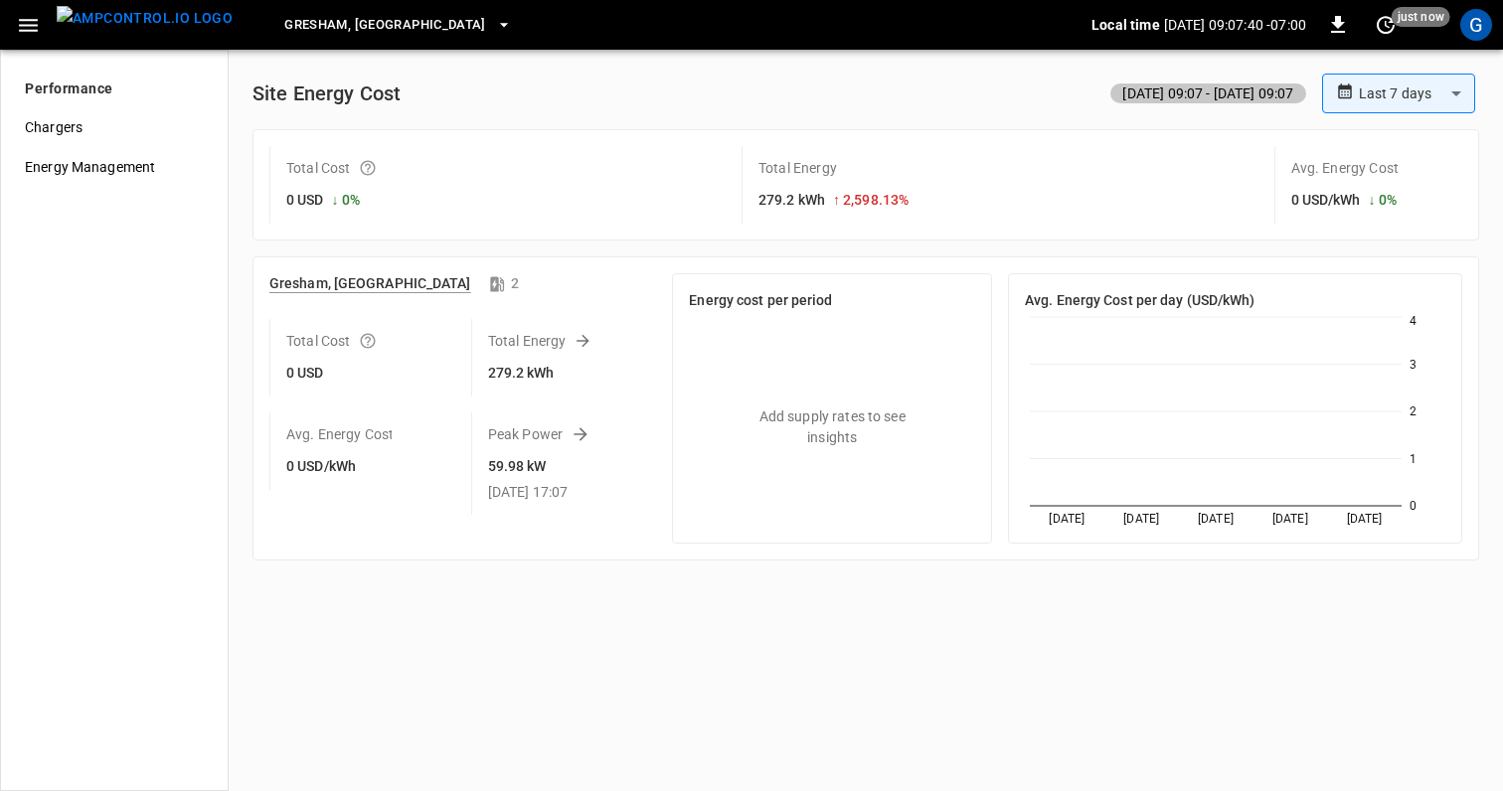
click at [494, 26] on icon "button" at bounding box center [504, 25] width 20 height 20
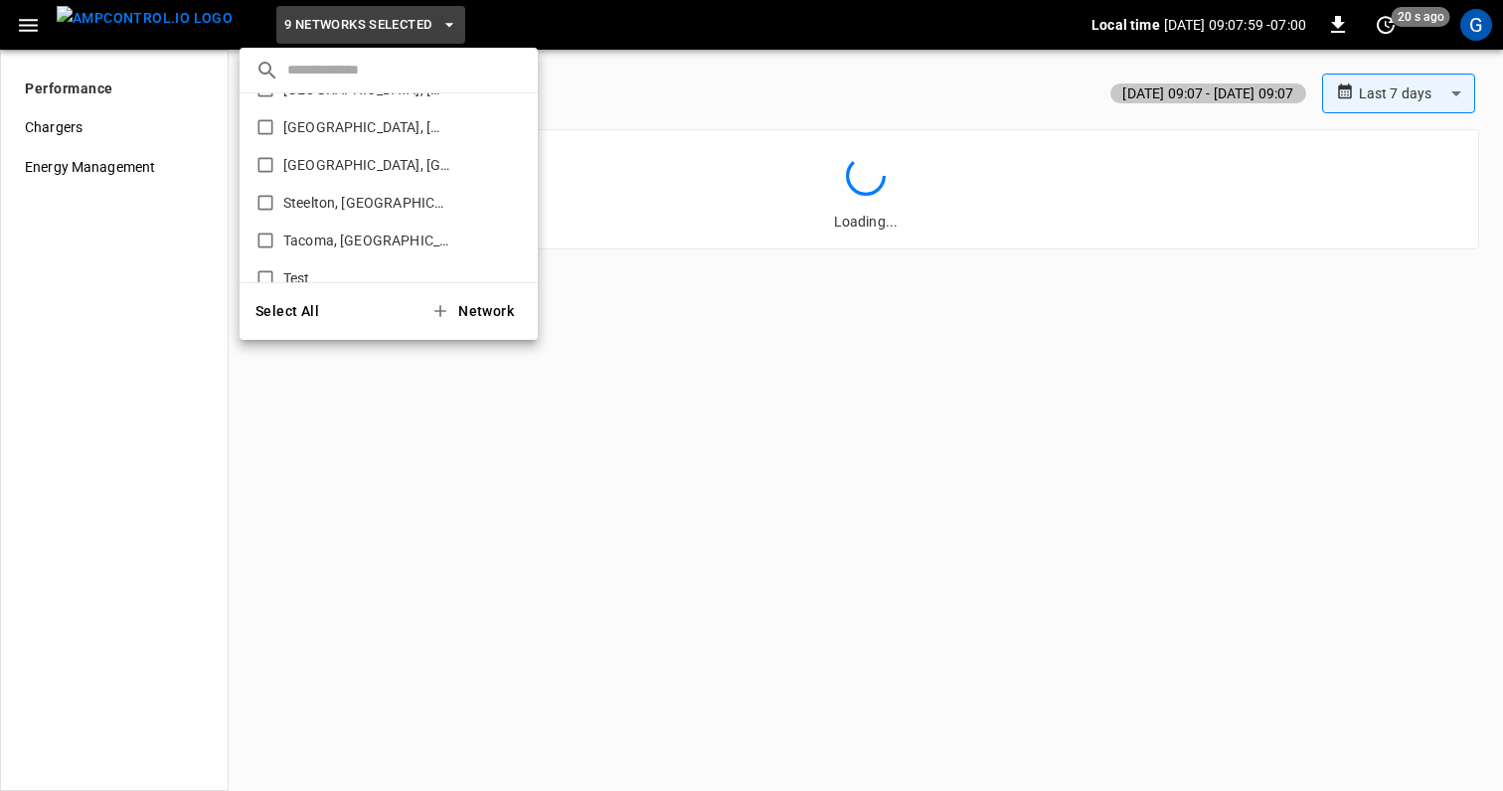
scroll to position [733, 0]
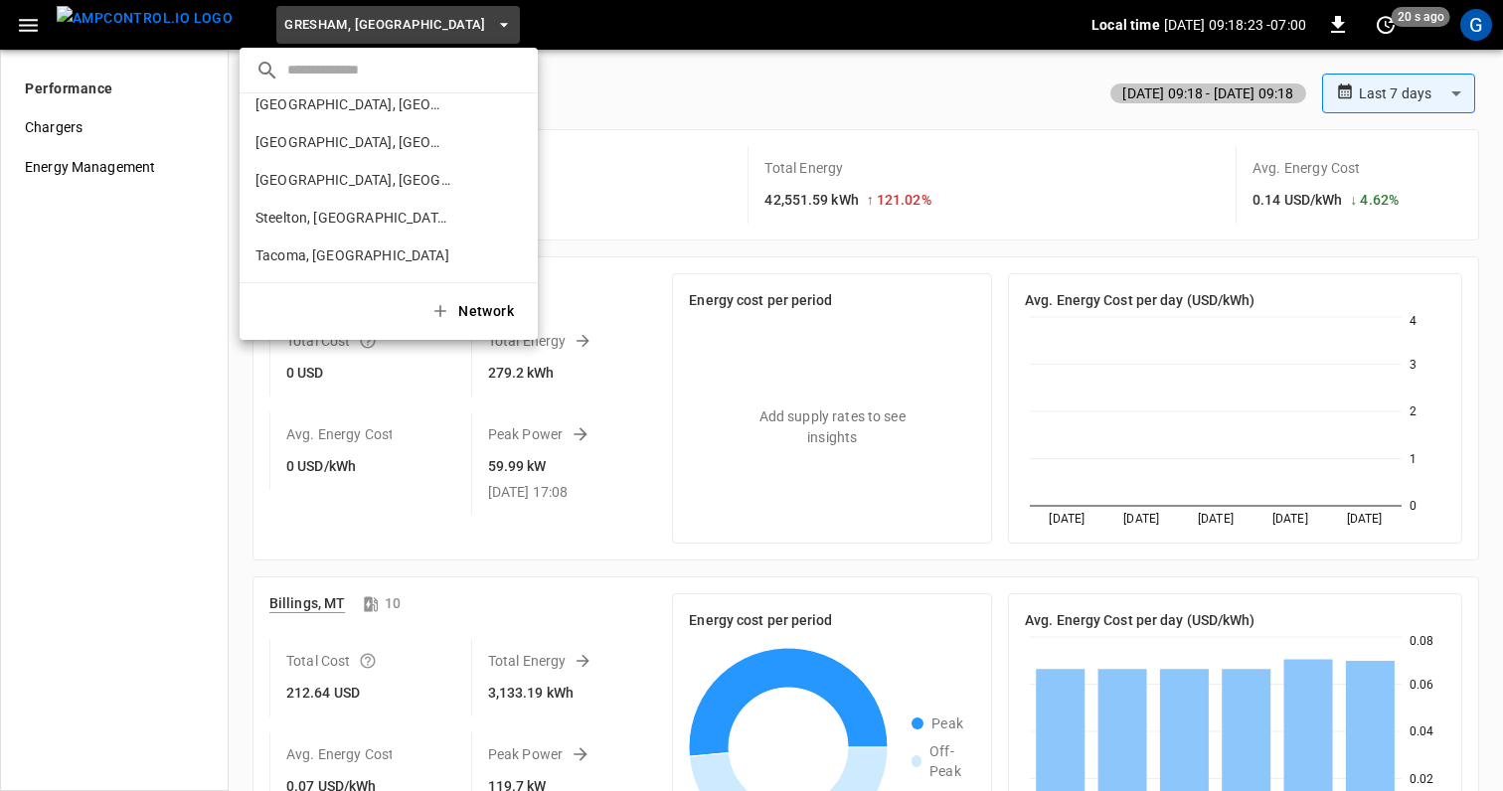
click at [857, 85] on div at bounding box center [751, 395] width 1503 height 791
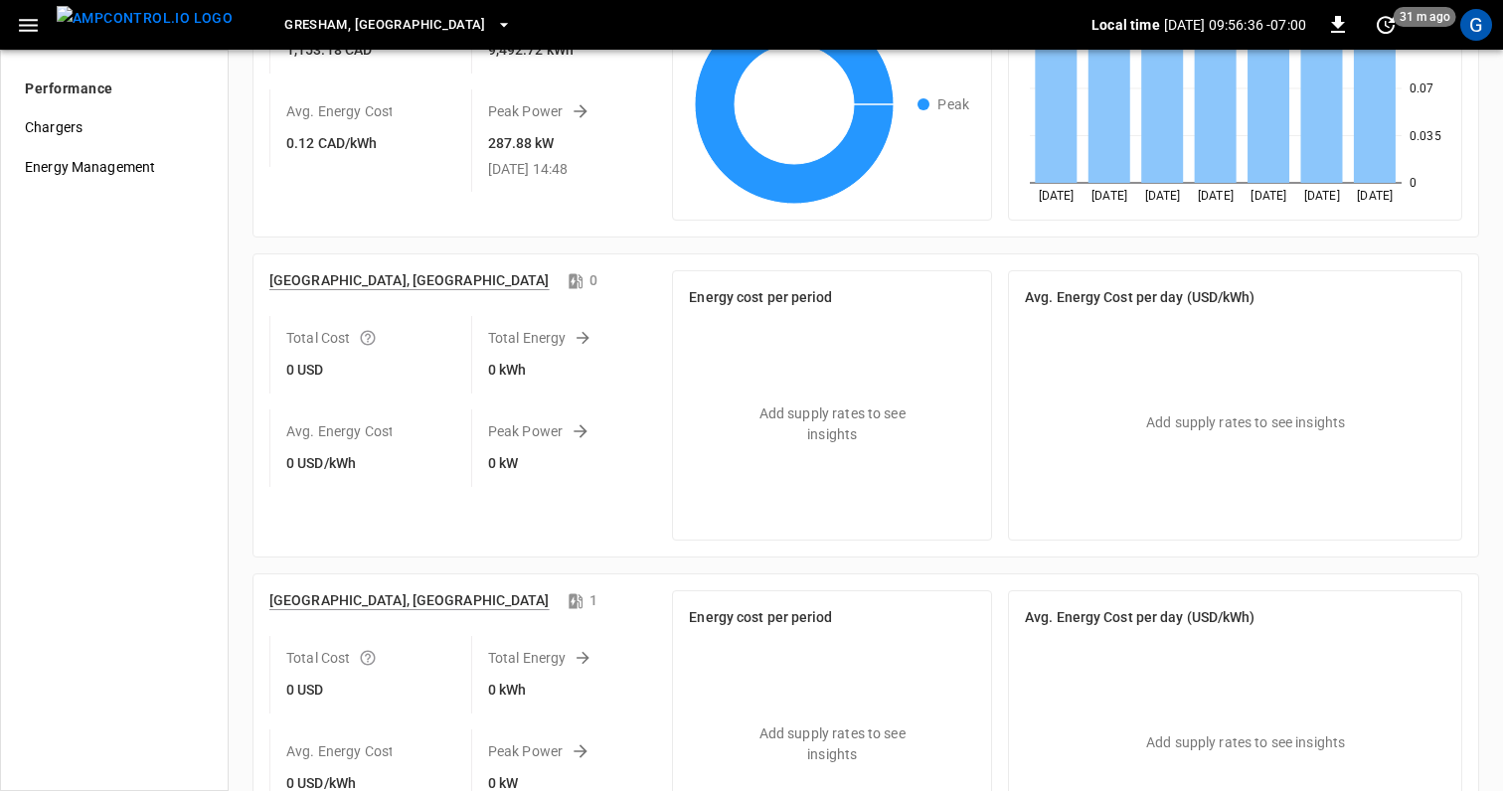
scroll to position [1604, 0]
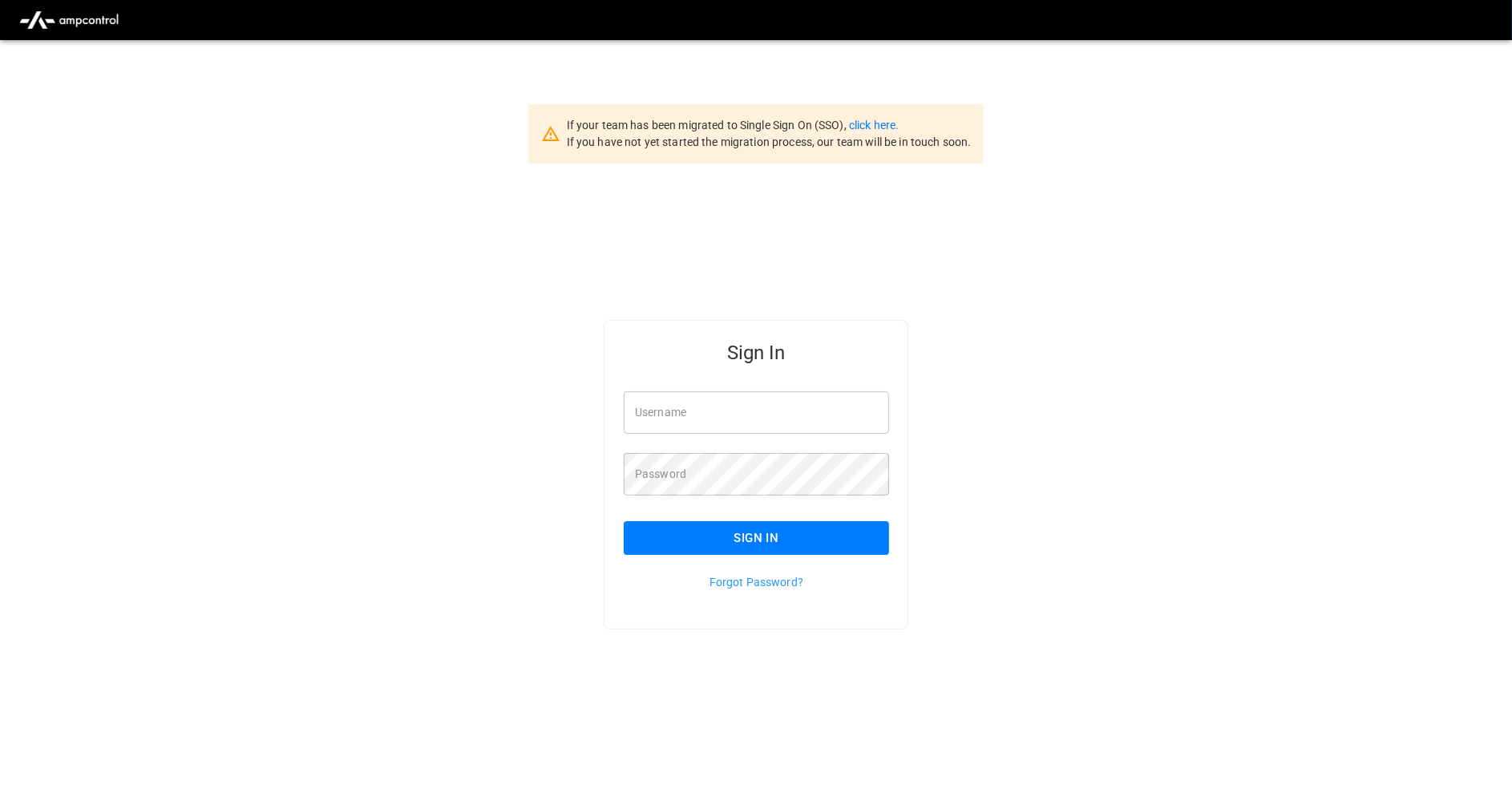
type input "**********"
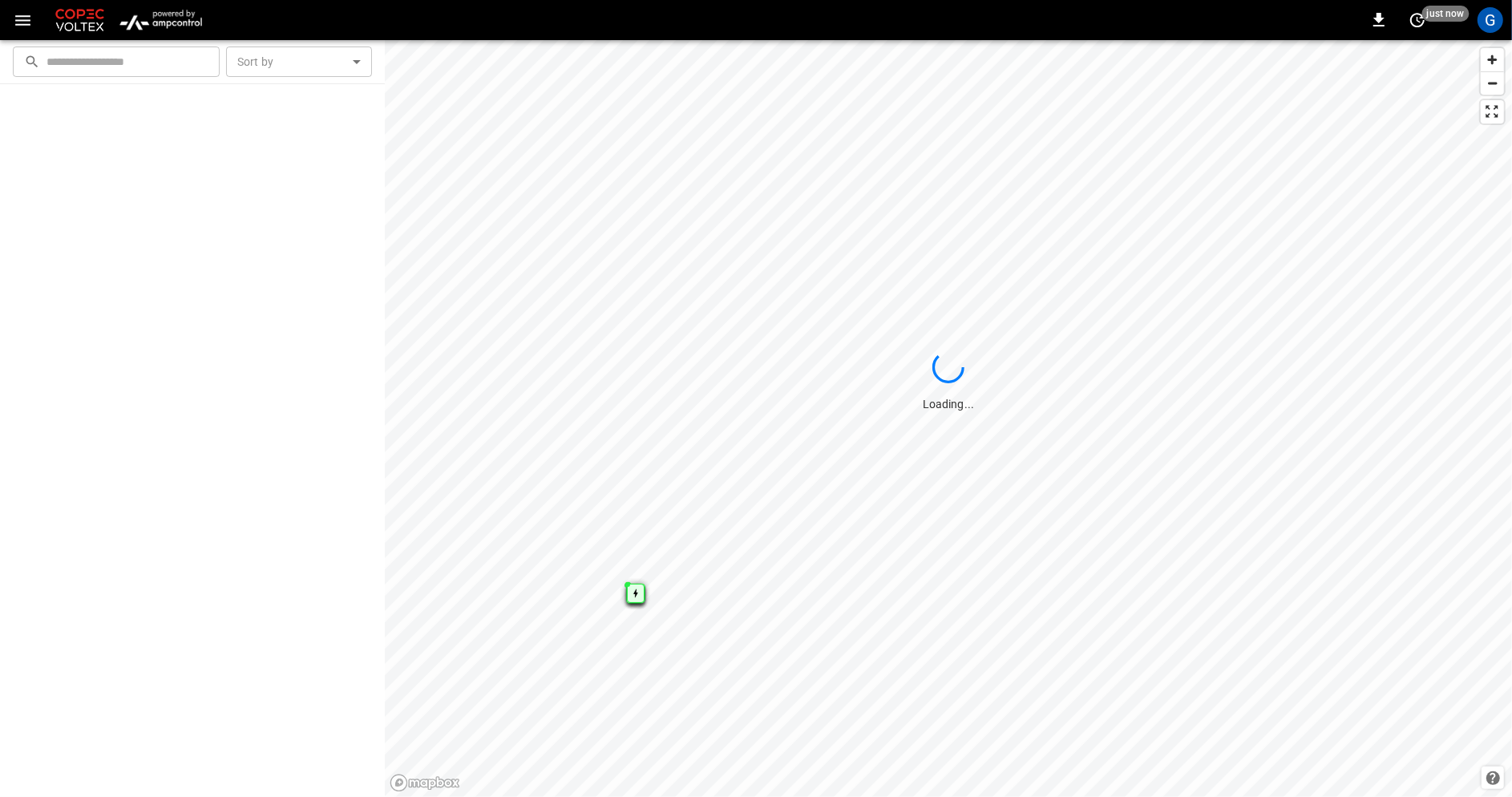
click at [24, 16] on icon "button" at bounding box center [23, 20] width 15 height 10
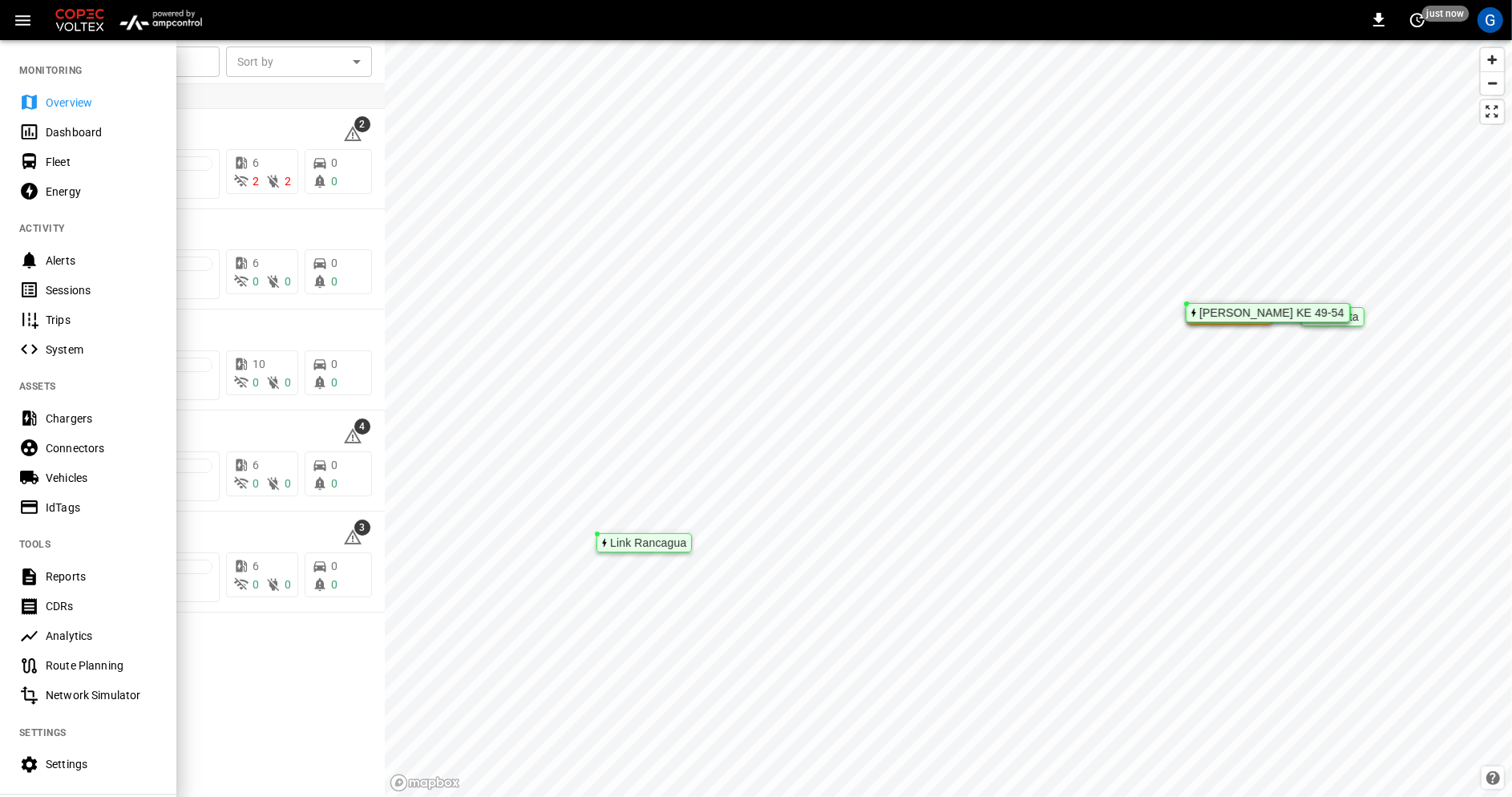
click at [435, 165] on div at bounding box center [756, 398] width 1512 height 797
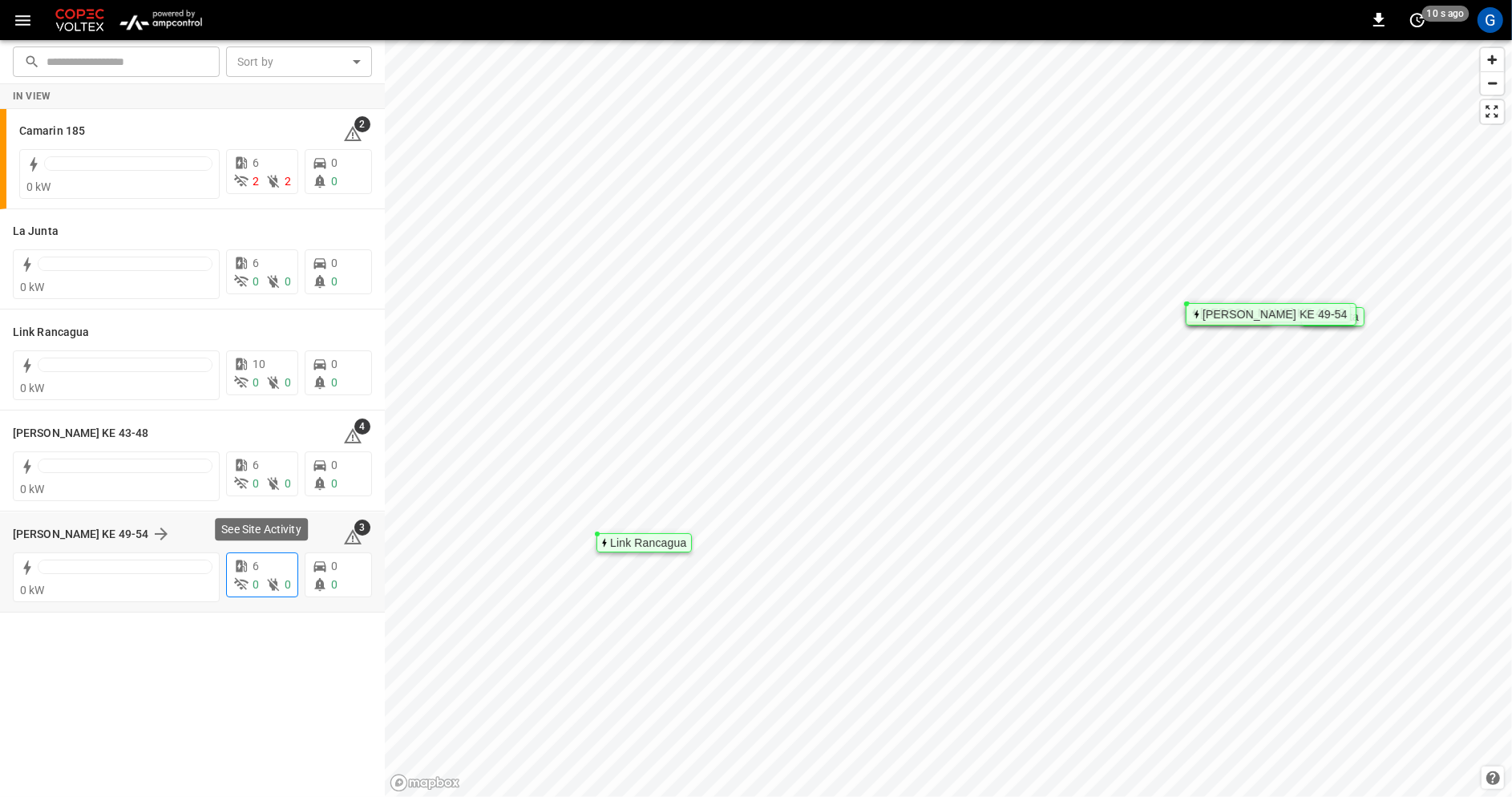
click at [261, 577] on div "0 0" at bounding box center [262, 585] width 58 height 17
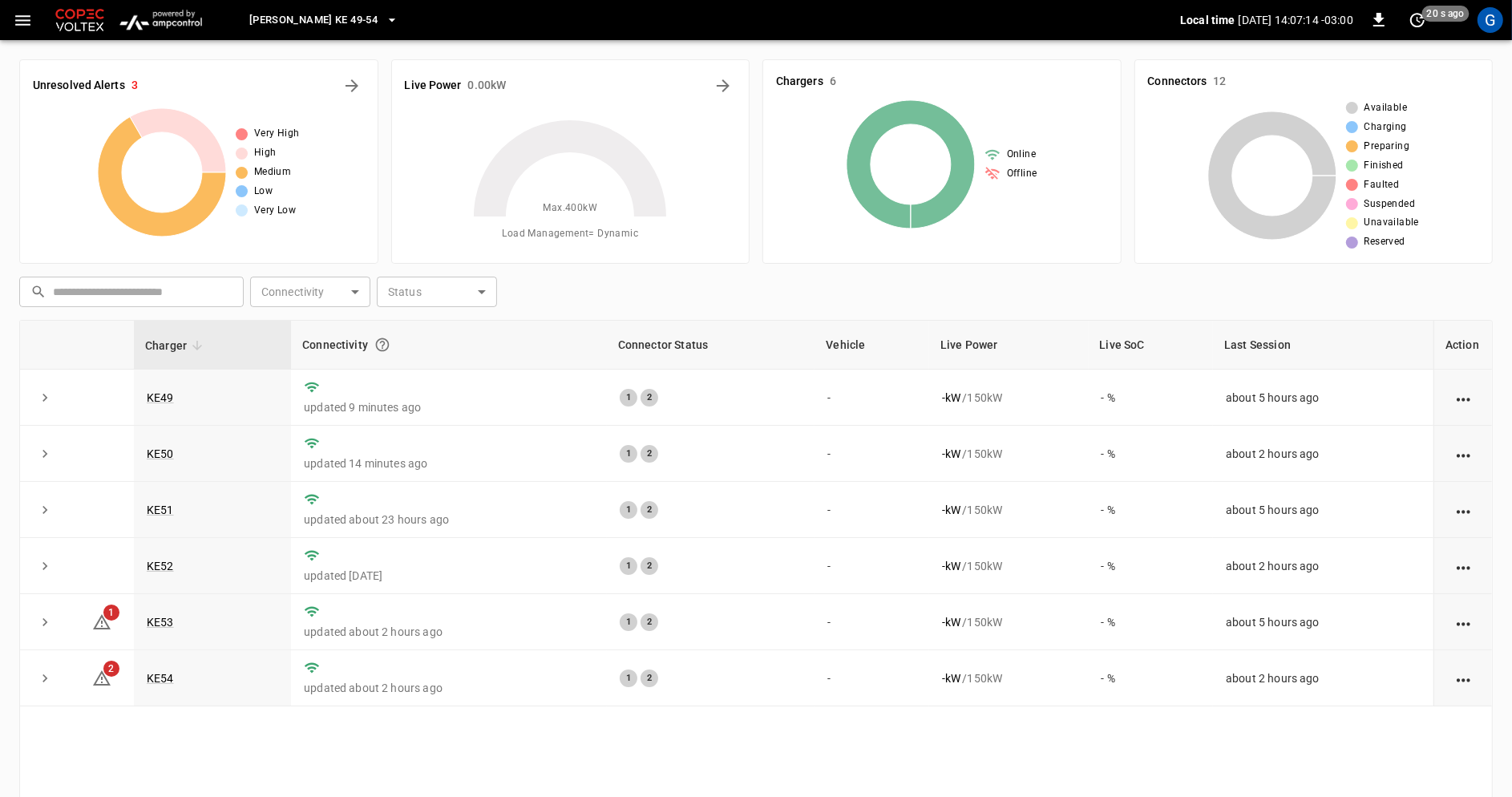
click at [28, 18] on icon "button" at bounding box center [23, 20] width 20 height 20
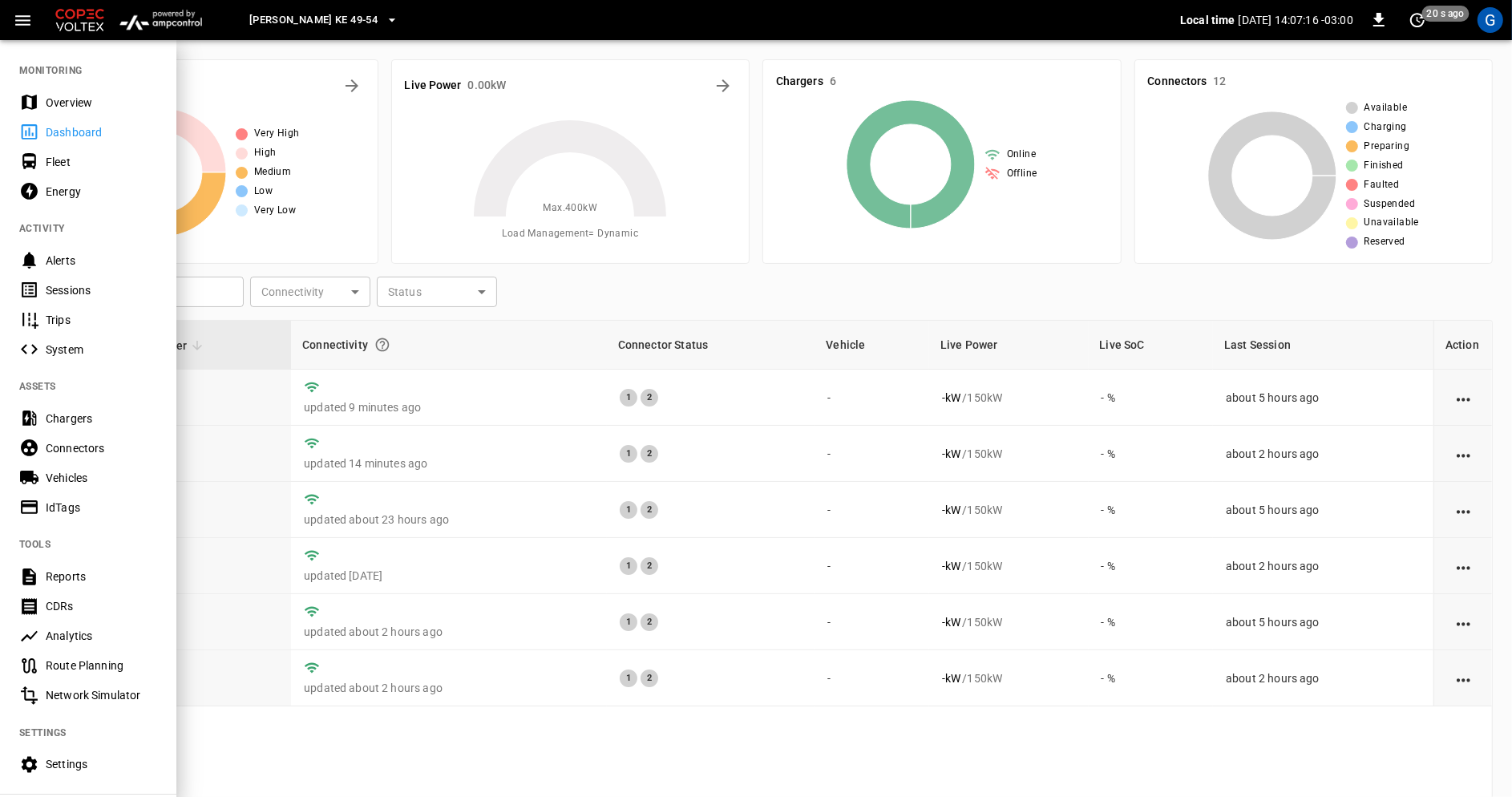
click at [86, 444] on div "Connectors" at bounding box center [102, 449] width 111 height 16
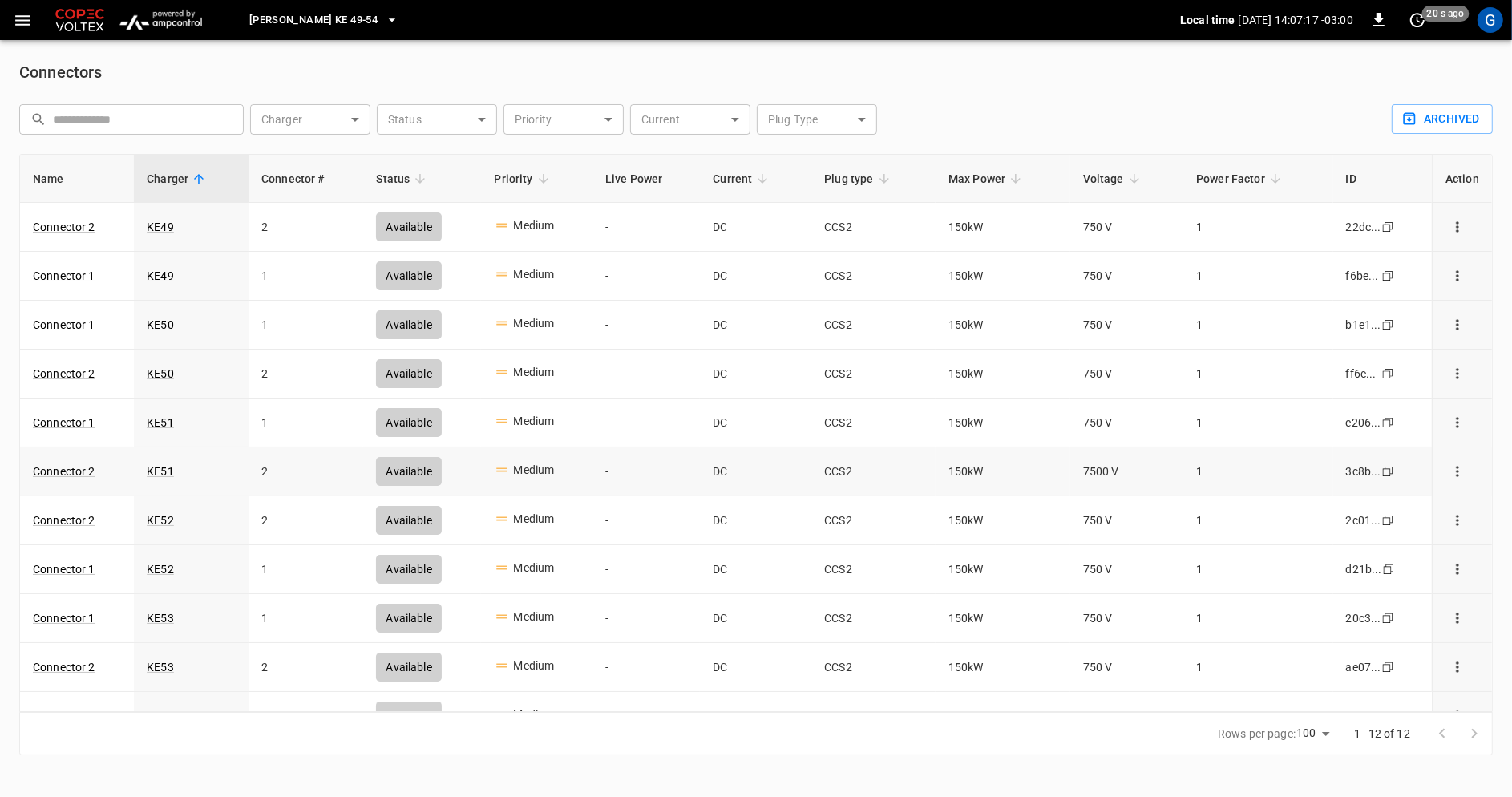
scroll to position [74, 0]
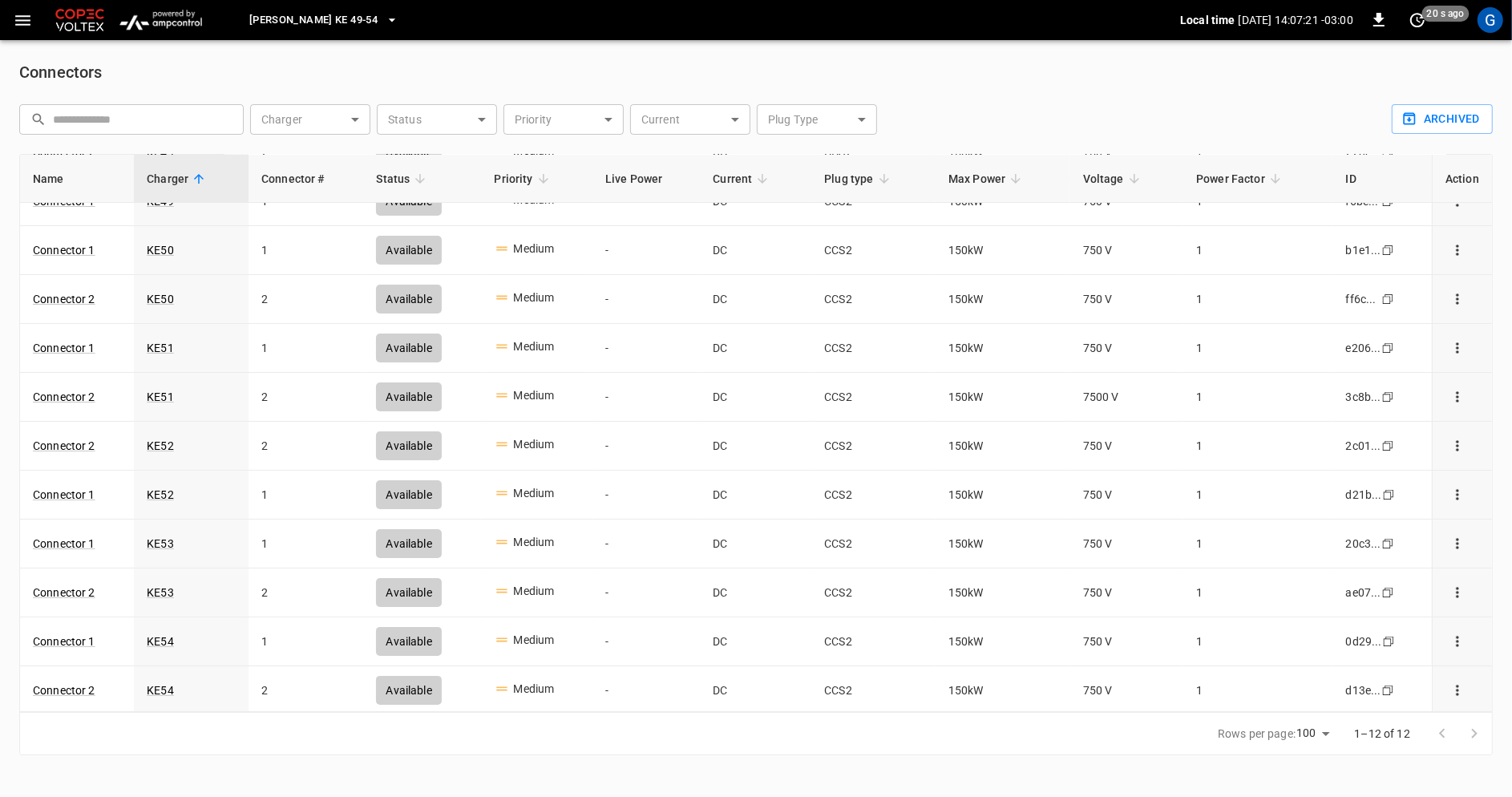
click at [356, 15] on span "Loza Colon KE 49-54" at bounding box center [313, 20] width 128 height 19
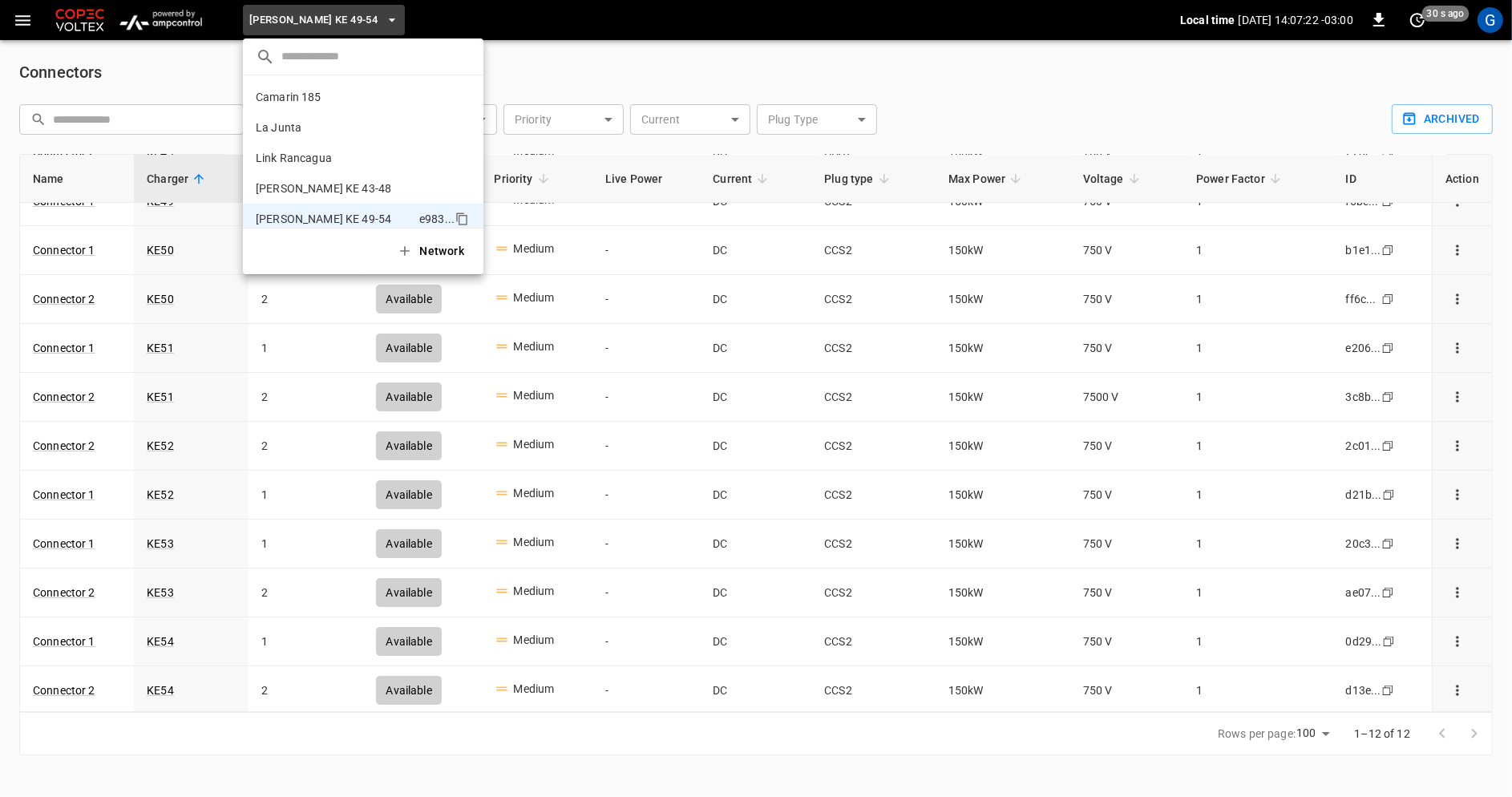
scroll to position [13, 0]
click at [333, 111] on p "La Junta" at bounding box center [335, 115] width 159 height 16
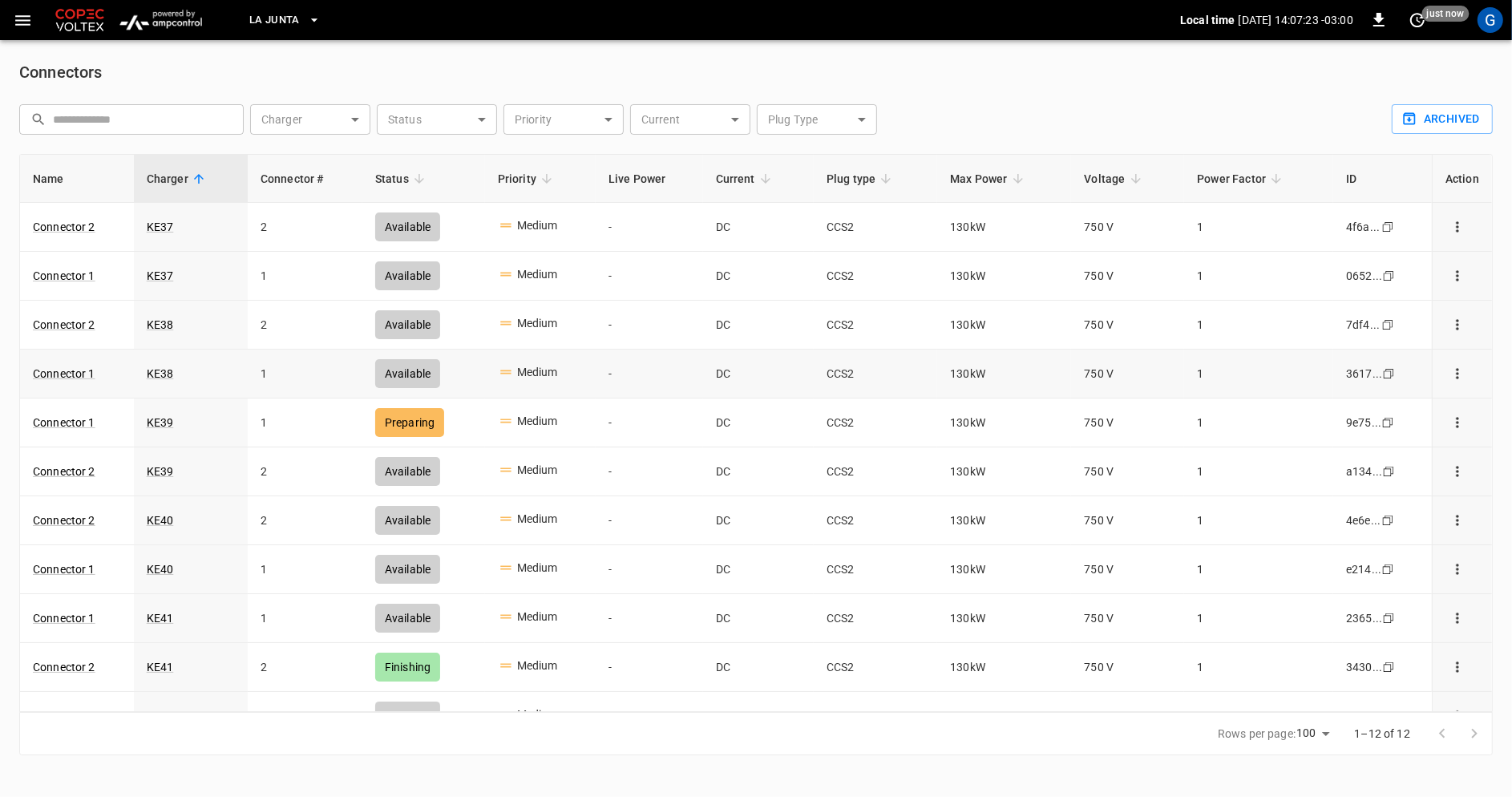
scroll to position [74, 0]
